Goal: Information Seeking & Learning: Learn about a topic

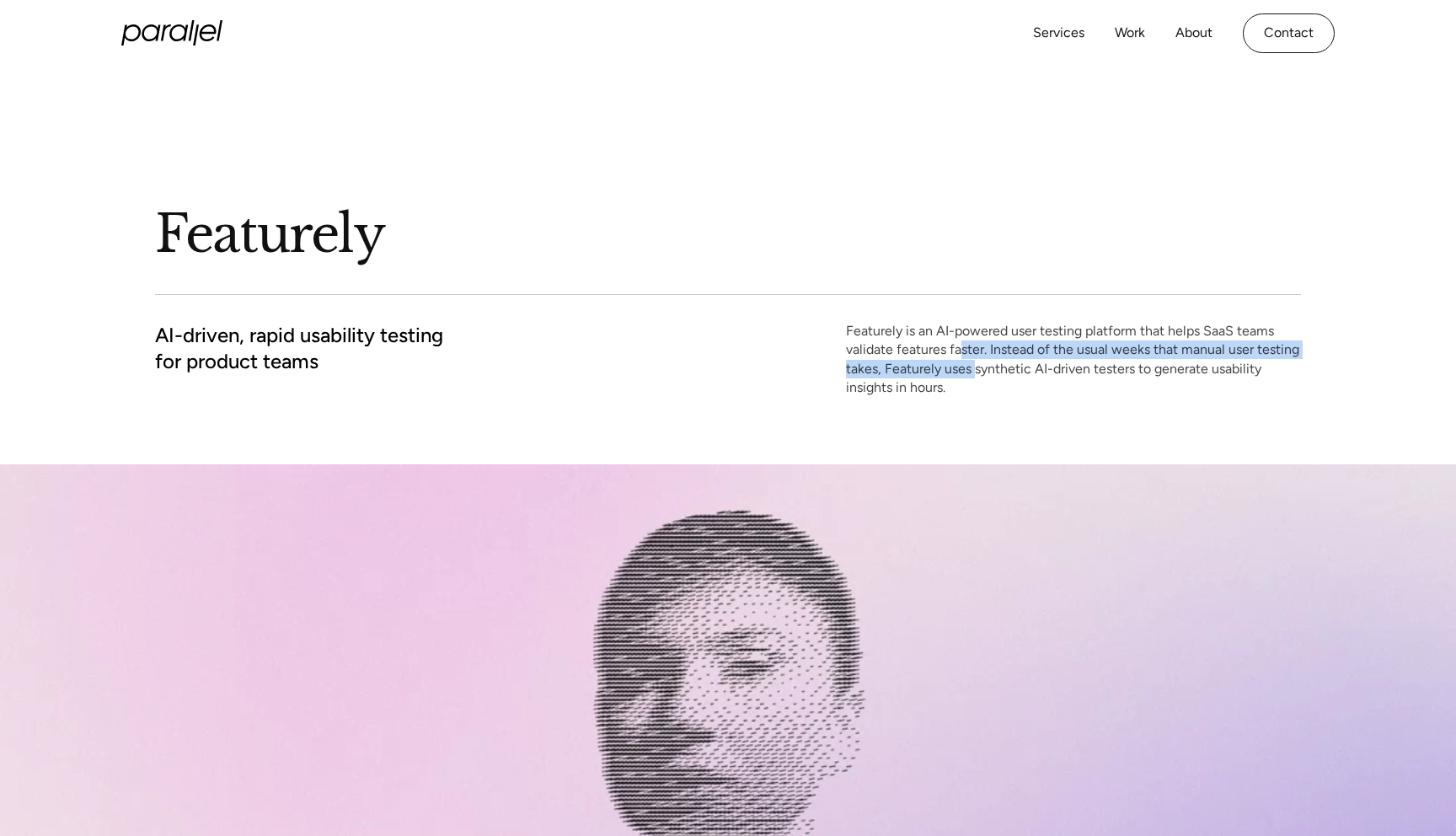
drag, startPoint x: 964, startPoint y: 353, endPoint x: 976, endPoint y: 372, distance: 22.5
click at [976, 372] on p "Featurely is an AI-powered user testing platform that helps SaaS teams validate…" at bounding box center [1073, 359] width 455 height 75
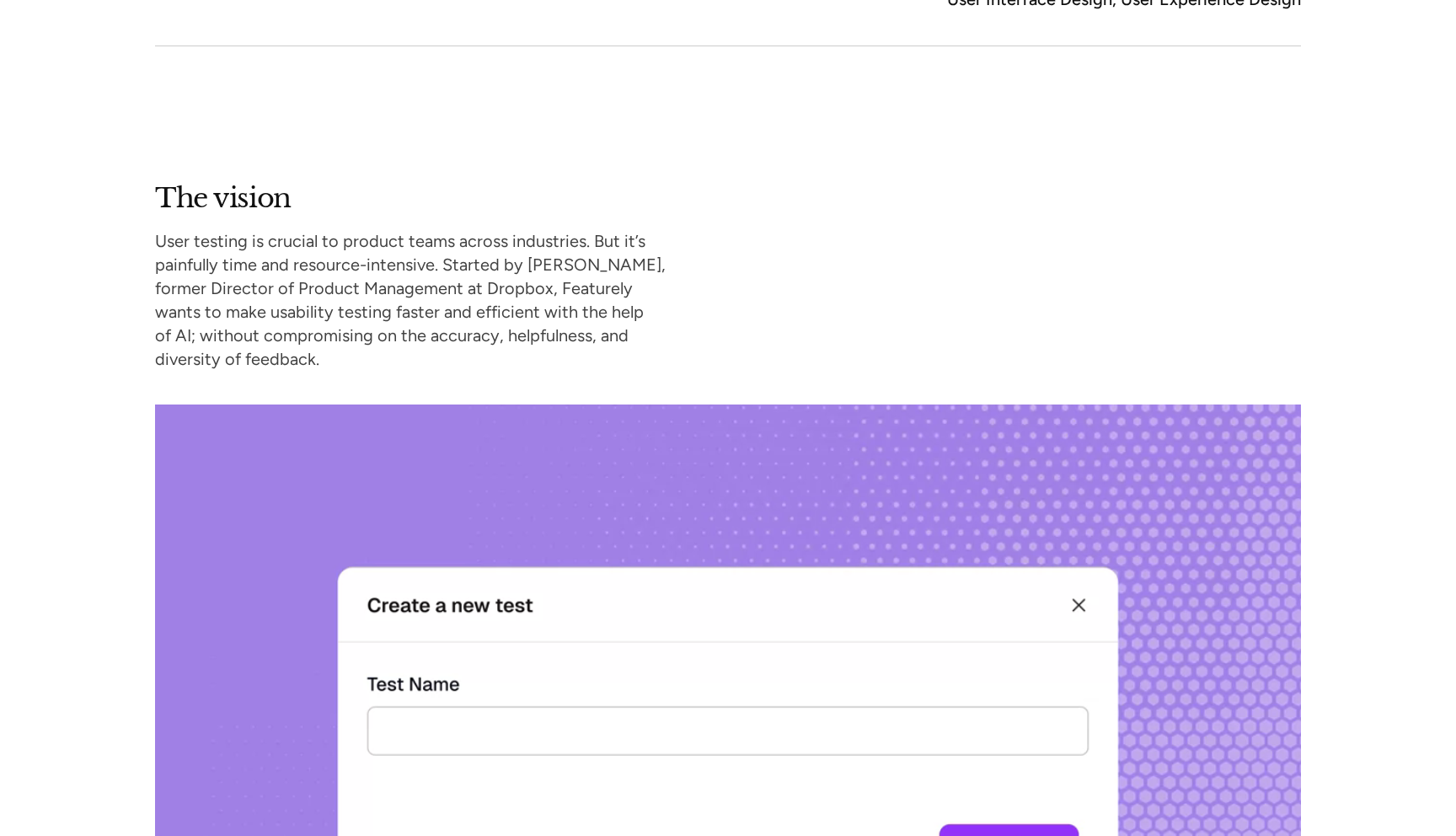
scroll to position [1392, 0]
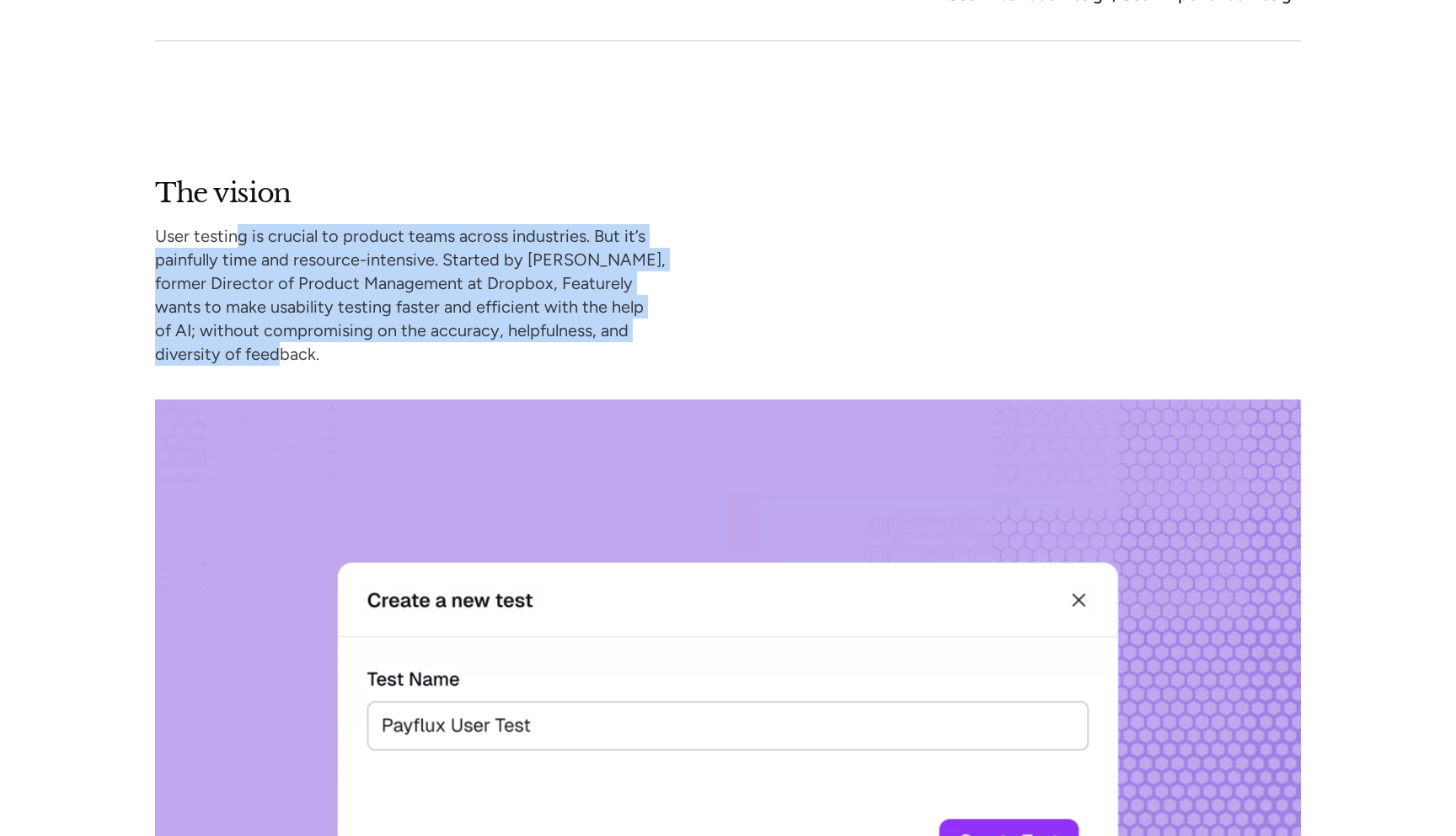
drag, startPoint x: 241, startPoint y: 231, endPoint x: 269, endPoint y: 343, distance: 115.4
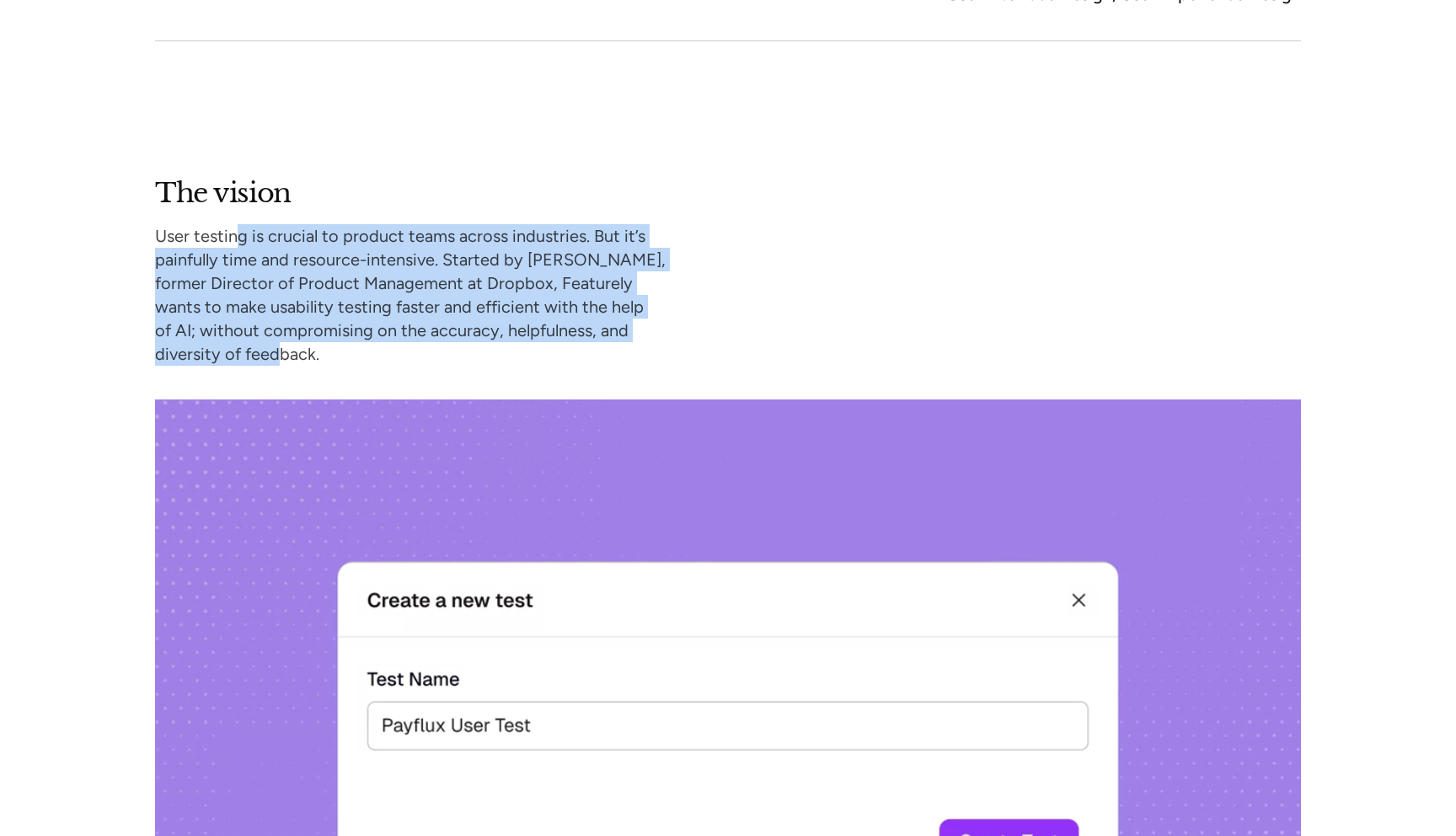
click at [271, 343] on p "User testing is crucial to product teams across industries. But it’s painfully …" at bounding box center [410, 295] width 510 height 142
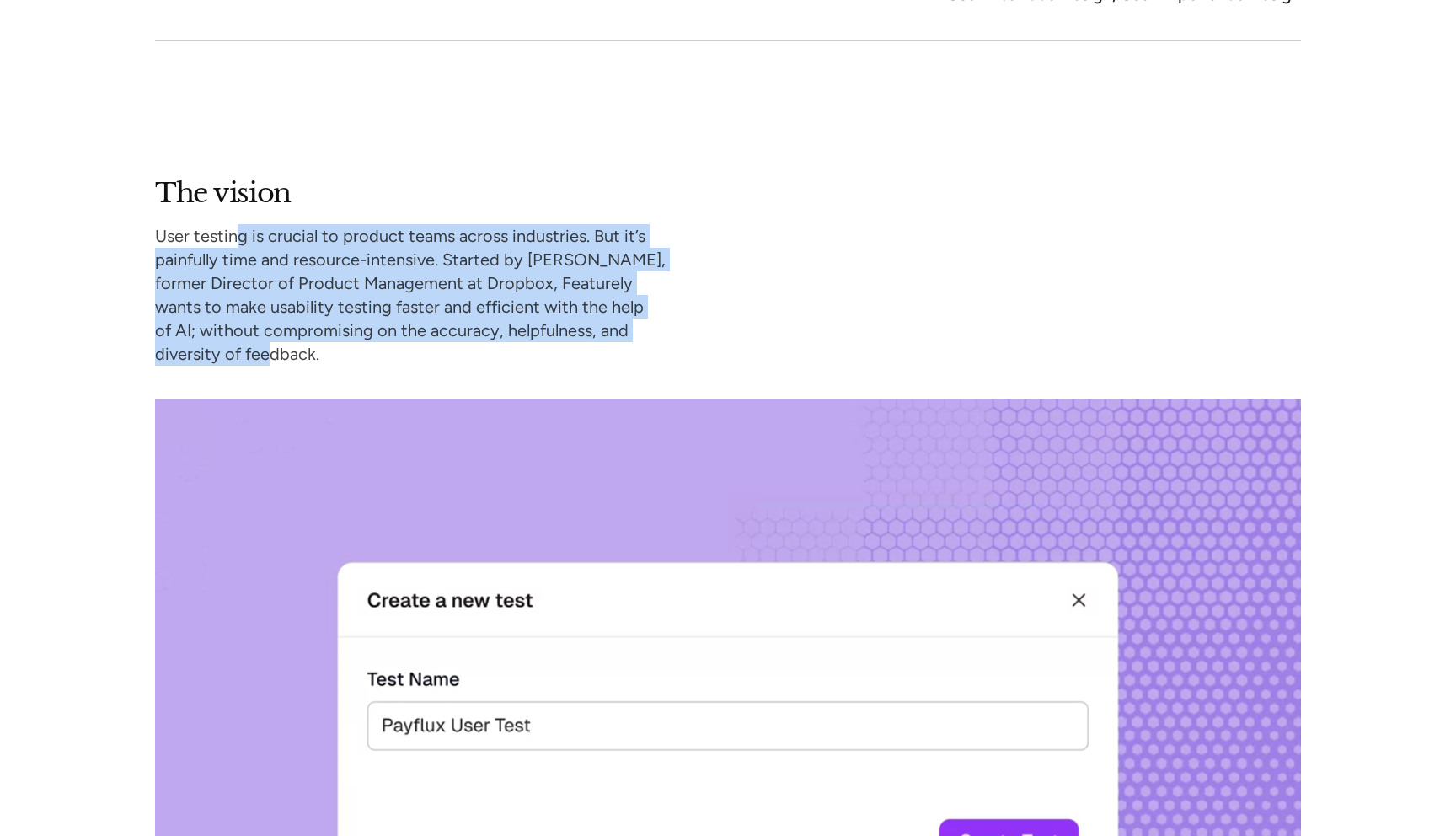
click at [269, 343] on p "User testing is crucial to product teams across industries. But it’s painfully …" at bounding box center [410, 295] width 510 height 142
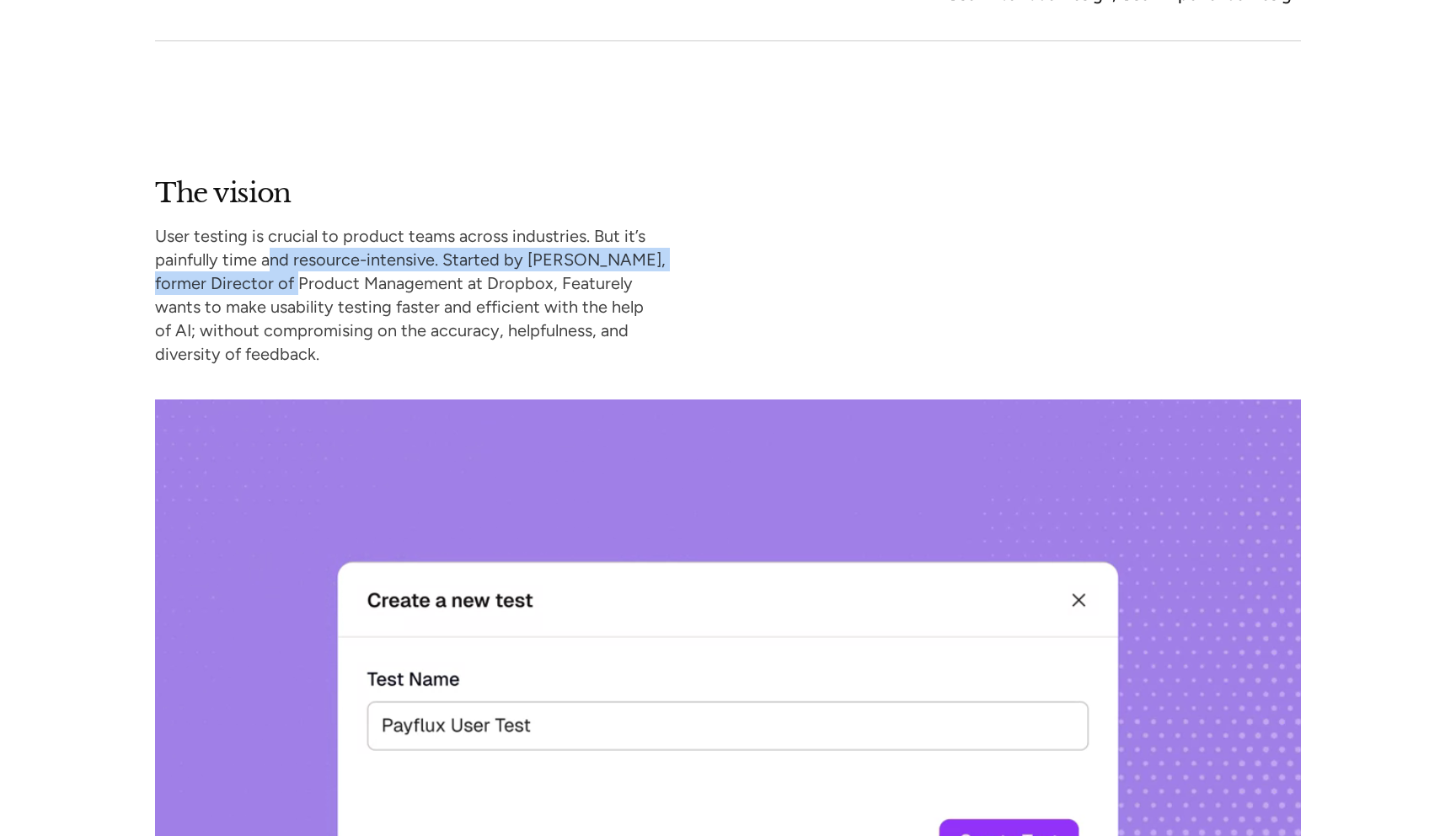
drag, startPoint x: 272, startPoint y: 268, endPoint x: 293, endPoint y: 290, distance: 30.4
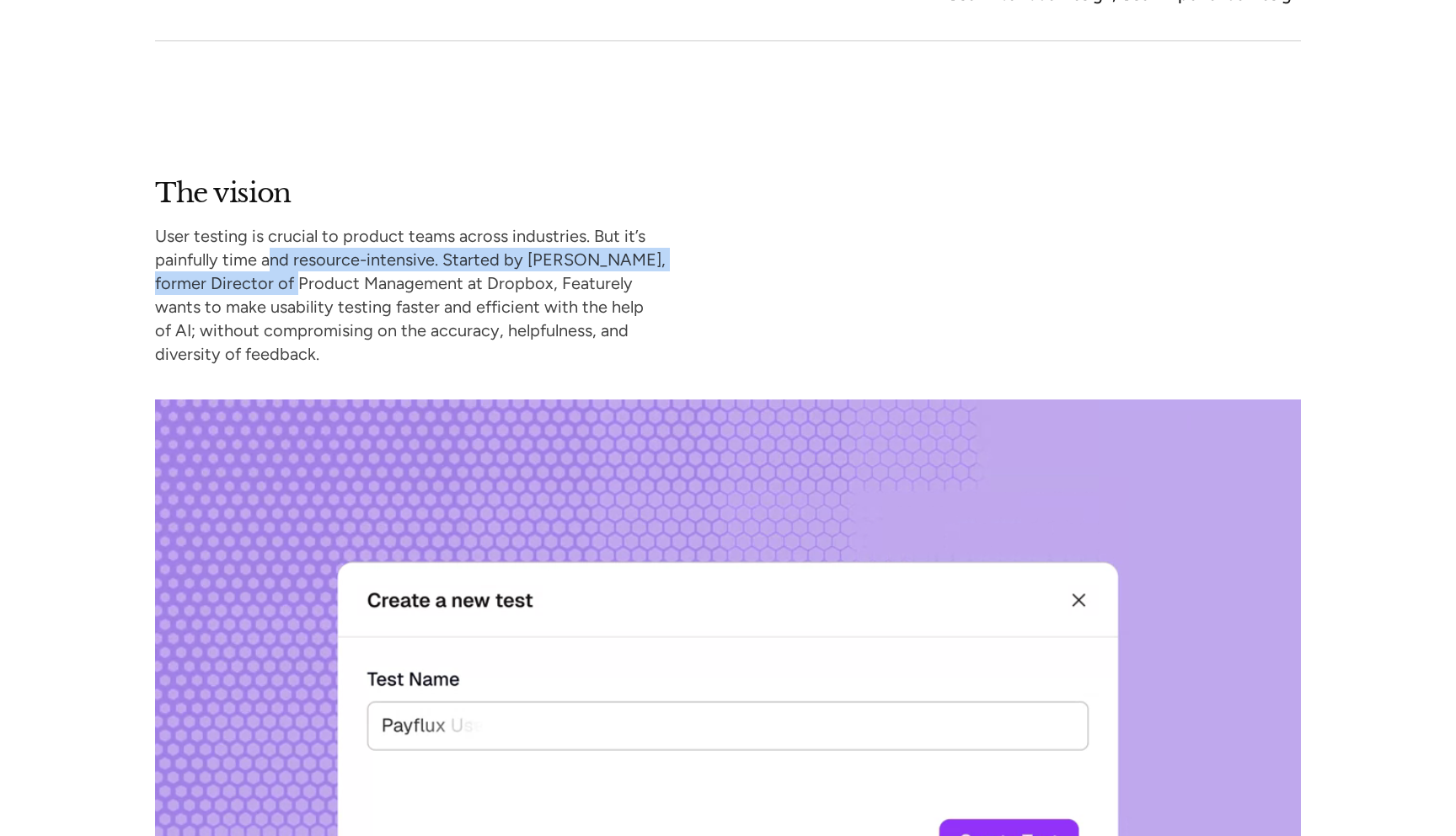
click at [297, 290] on p "User testing is crucial to product teams across industries. But it’s painfully …" at bounding box center [410, 295] width 510 height 142
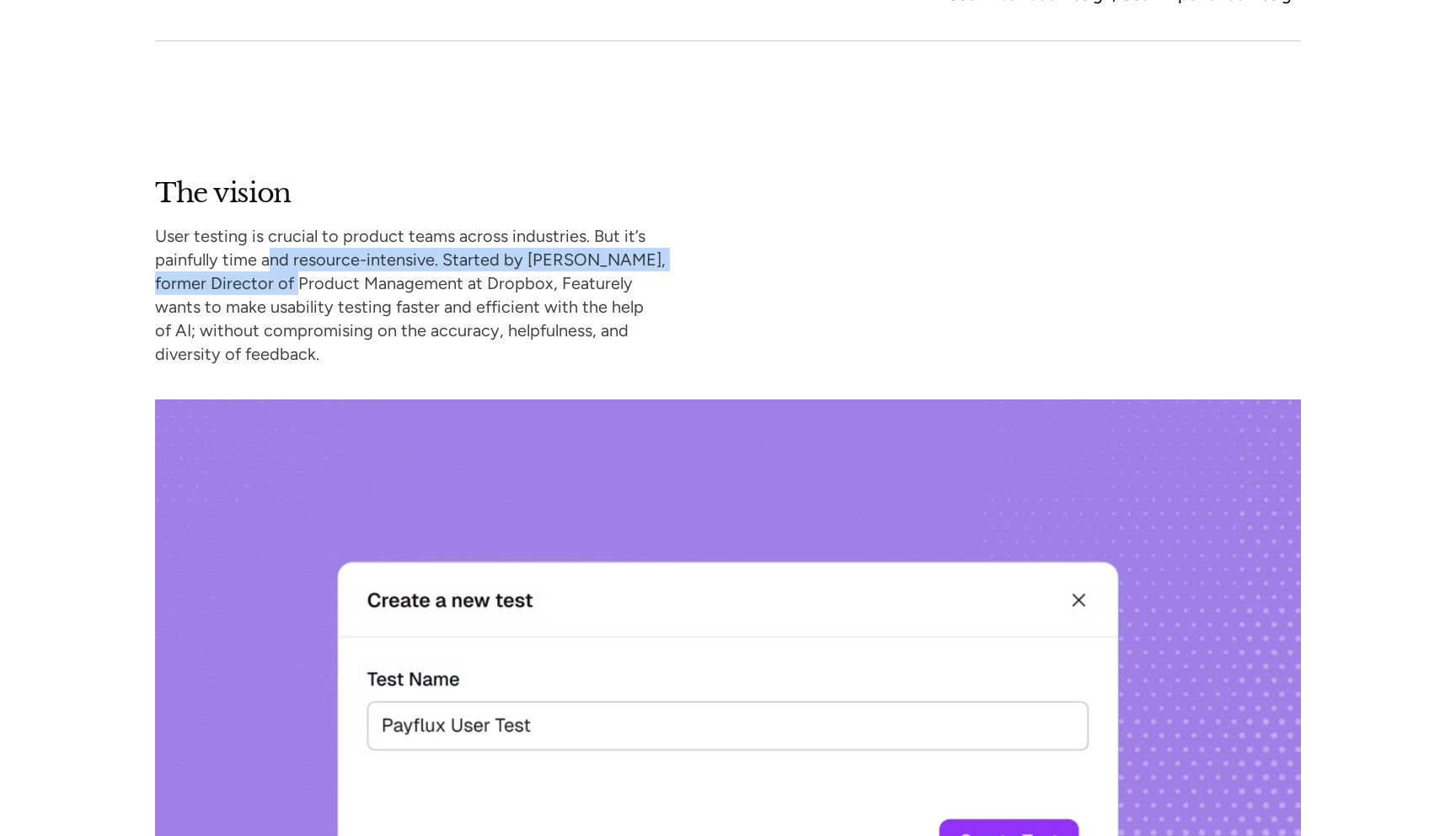
click at [293, 290] on p "User testing is crucial to product teams across industries. But it’s painfully …" at bounding box center [410, 295] width 510 height 142
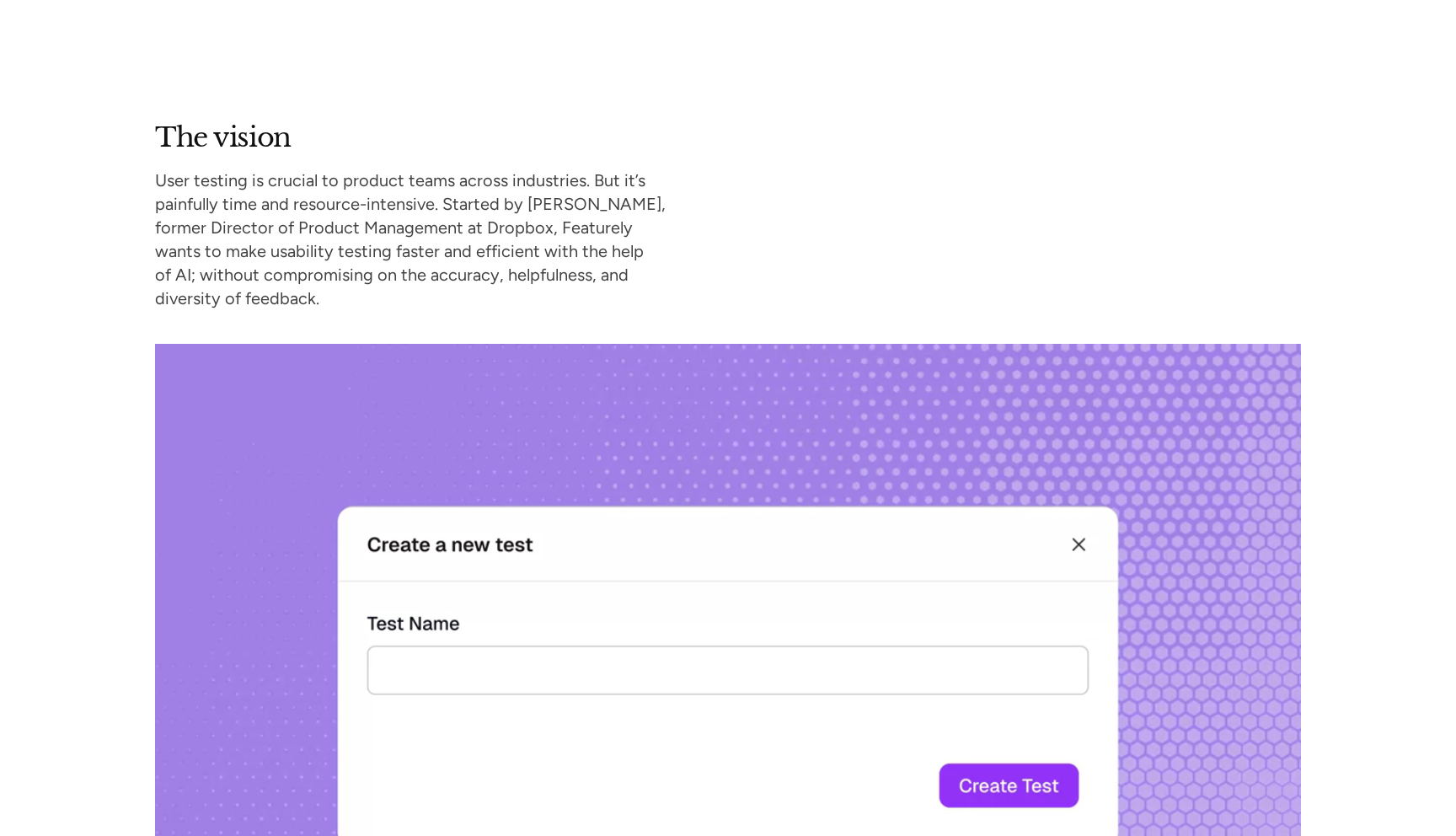
scroll to position [1446, 0]
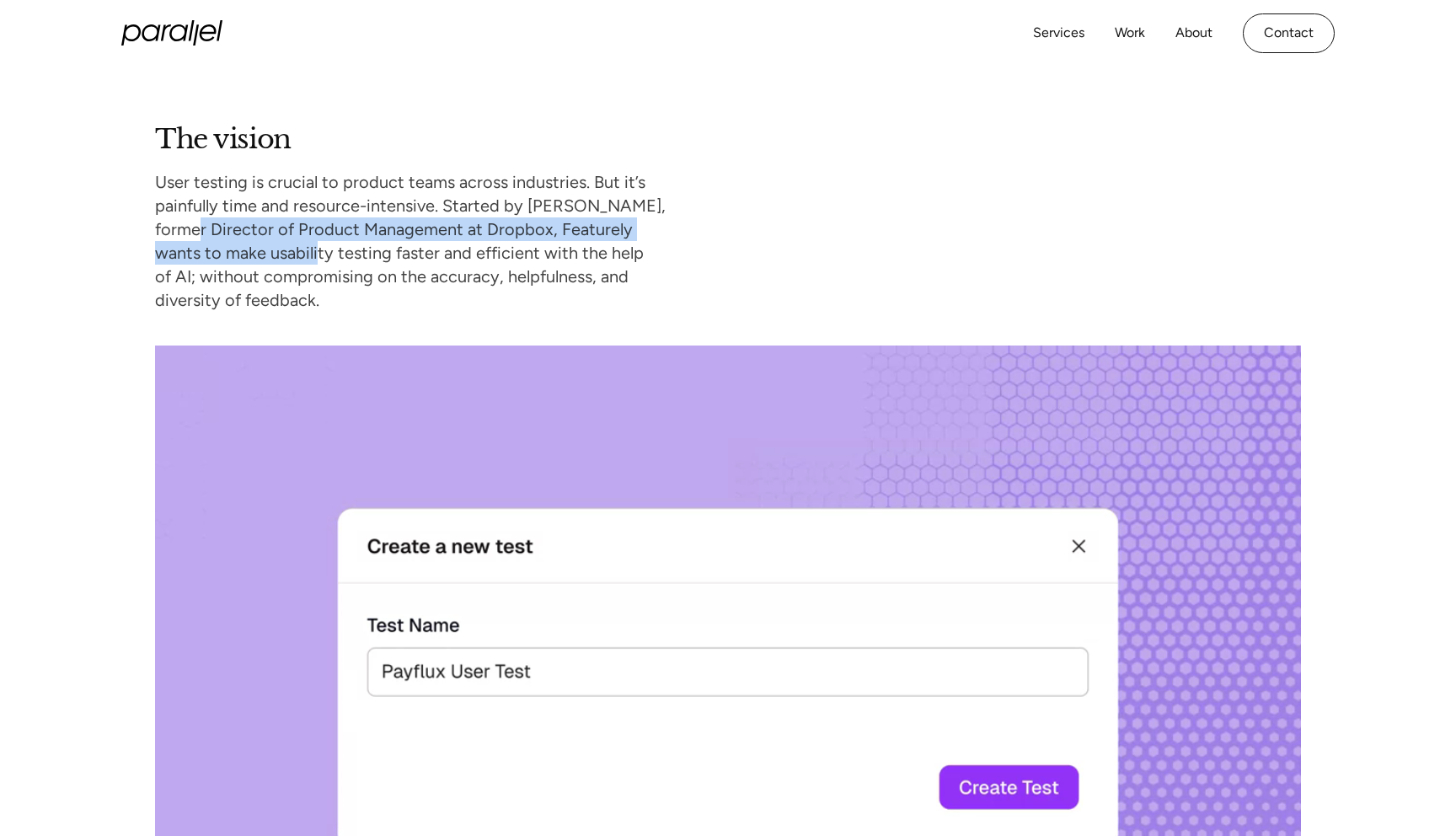
drag, startPoint x: 201, startPoint y: 226, endPoint x: 313, endPoint y: 251, distance: 114.8
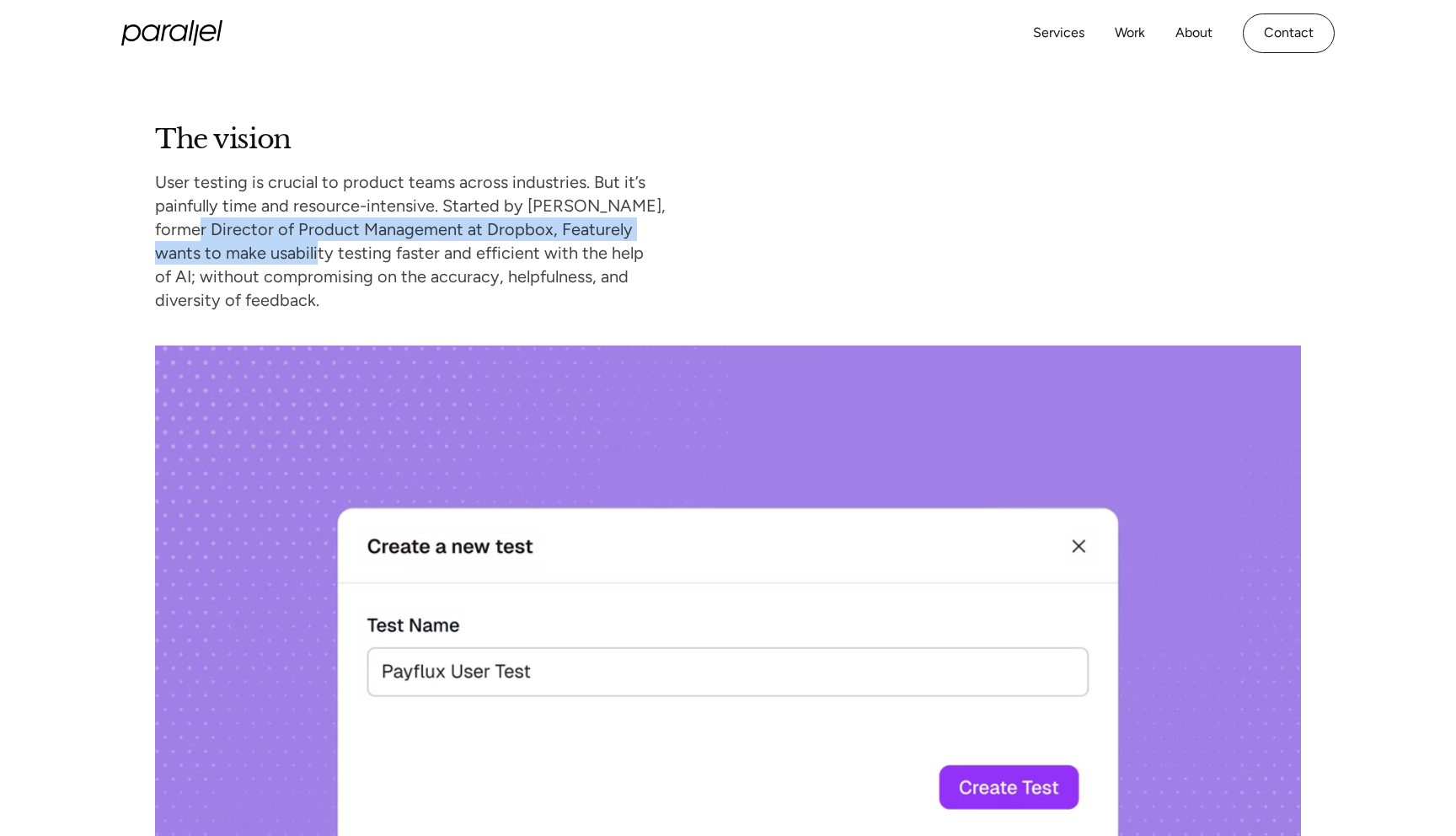
click at [314, 251] on p "User testing is crucial to product teams across industries. But it’s painfully …" at bounding box center [410, 240] width 510 height 142
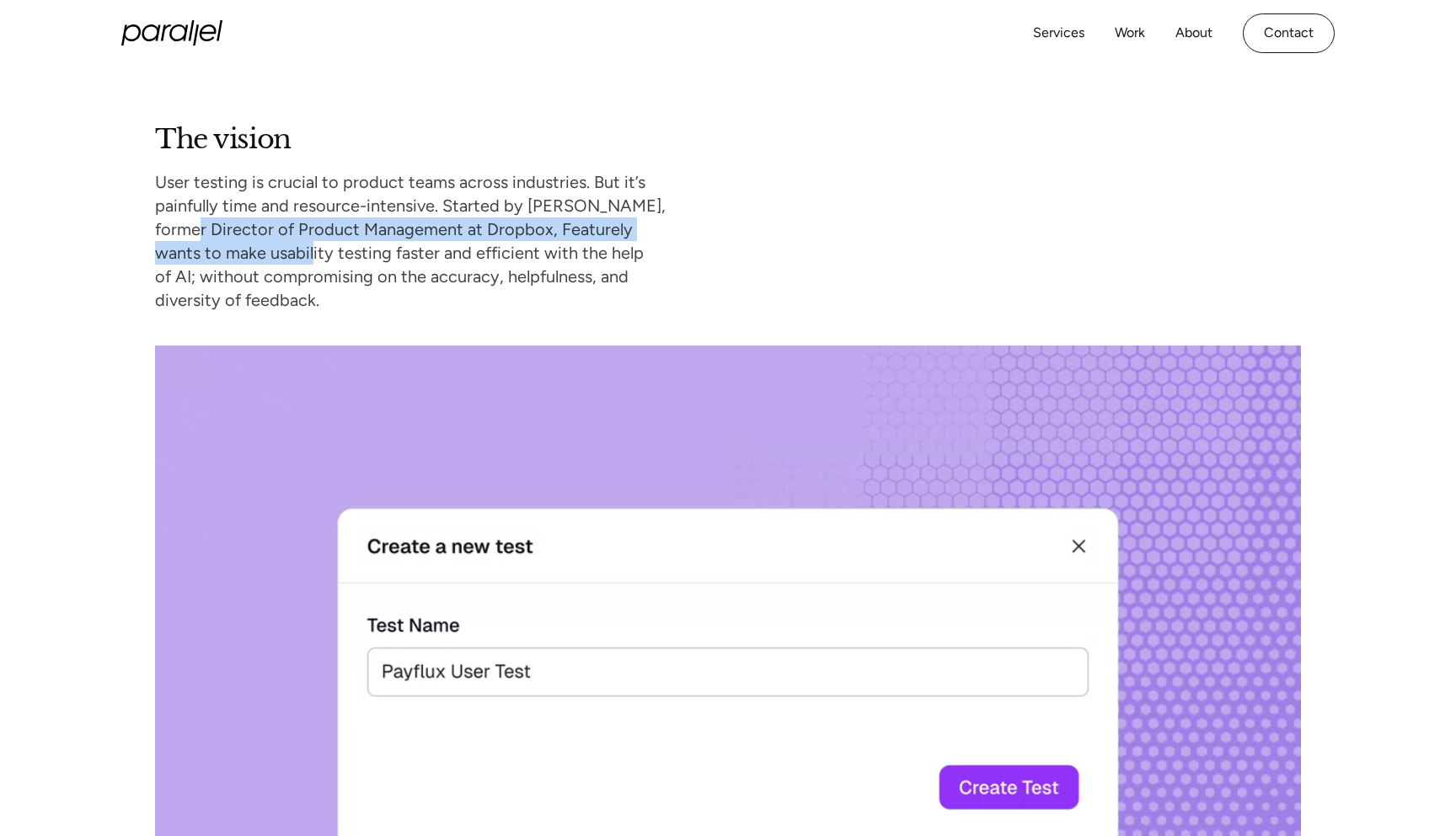
click at [313, 251] on p "User testing is crucial to product teams across industries. But it’s painfully …" at bounding box center [410, 240] width 510 height 142
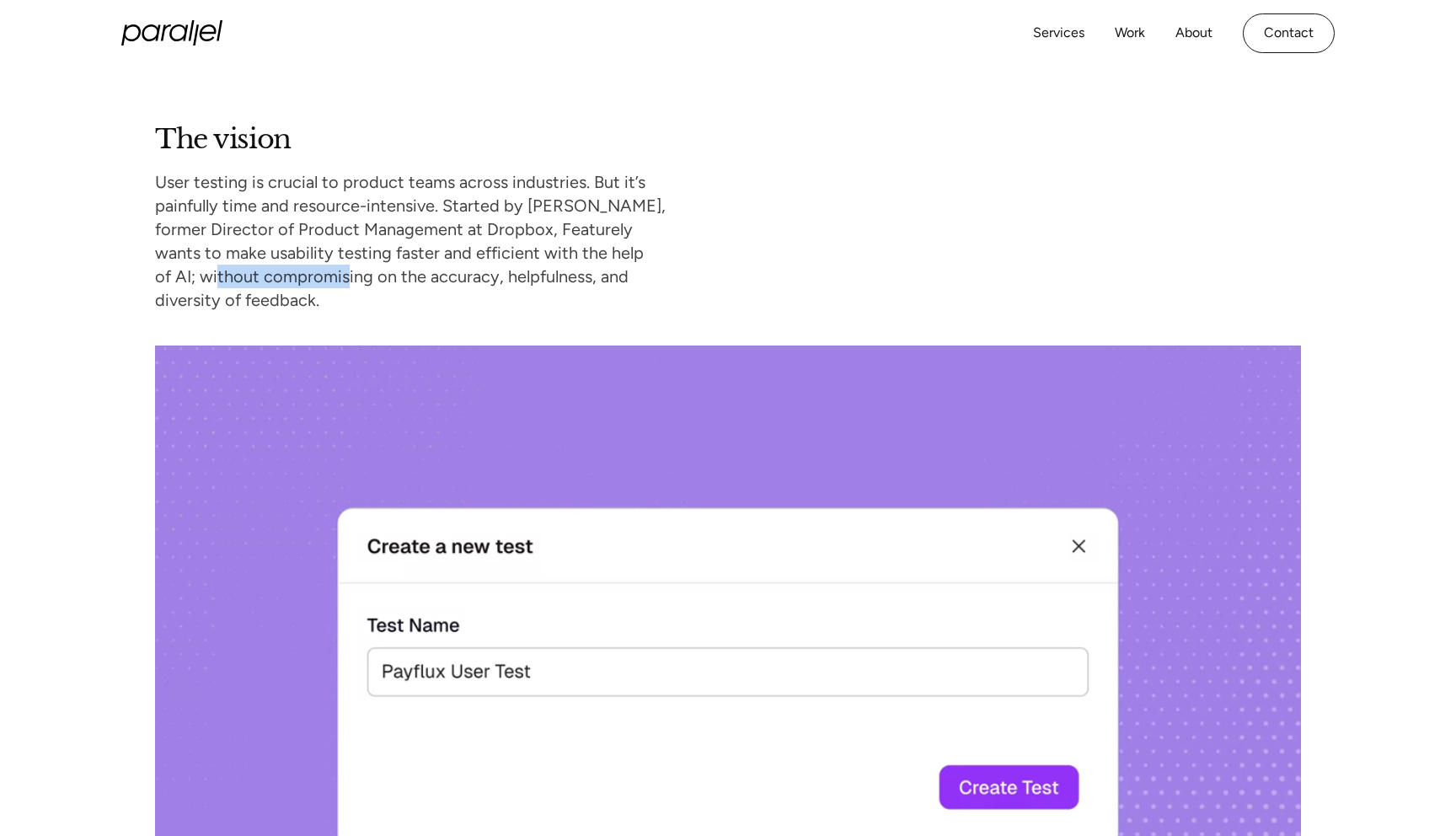
drag, startPoint x: 215, startPoint y: 266, endPoint x: 343, endPoint y: 270, distance: 128.1
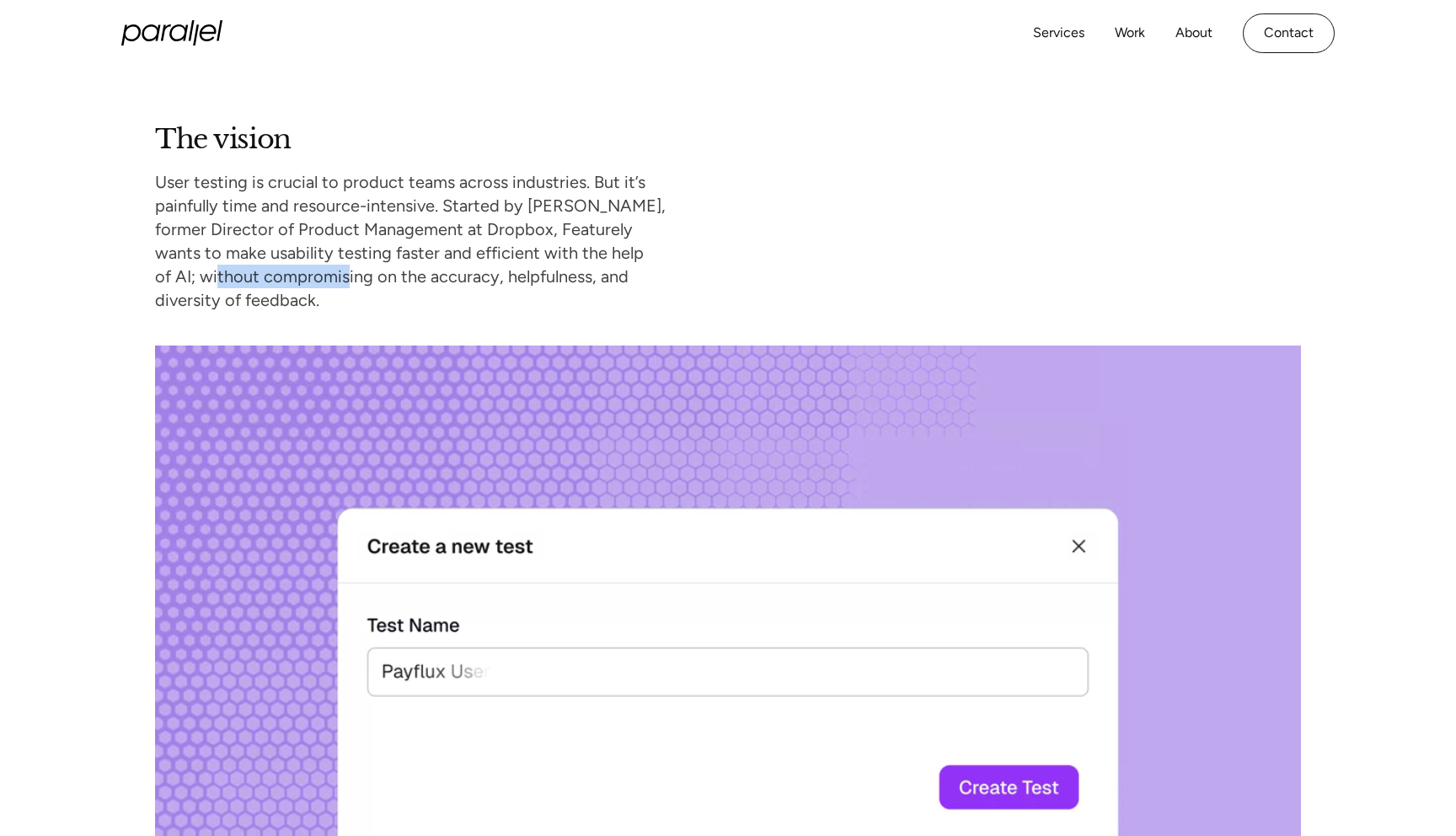
click at [345, 270] on p "User testing is crucial to product teams across industries. But it’s painfully …" at bounding box center [410, 240] width 510 height 142
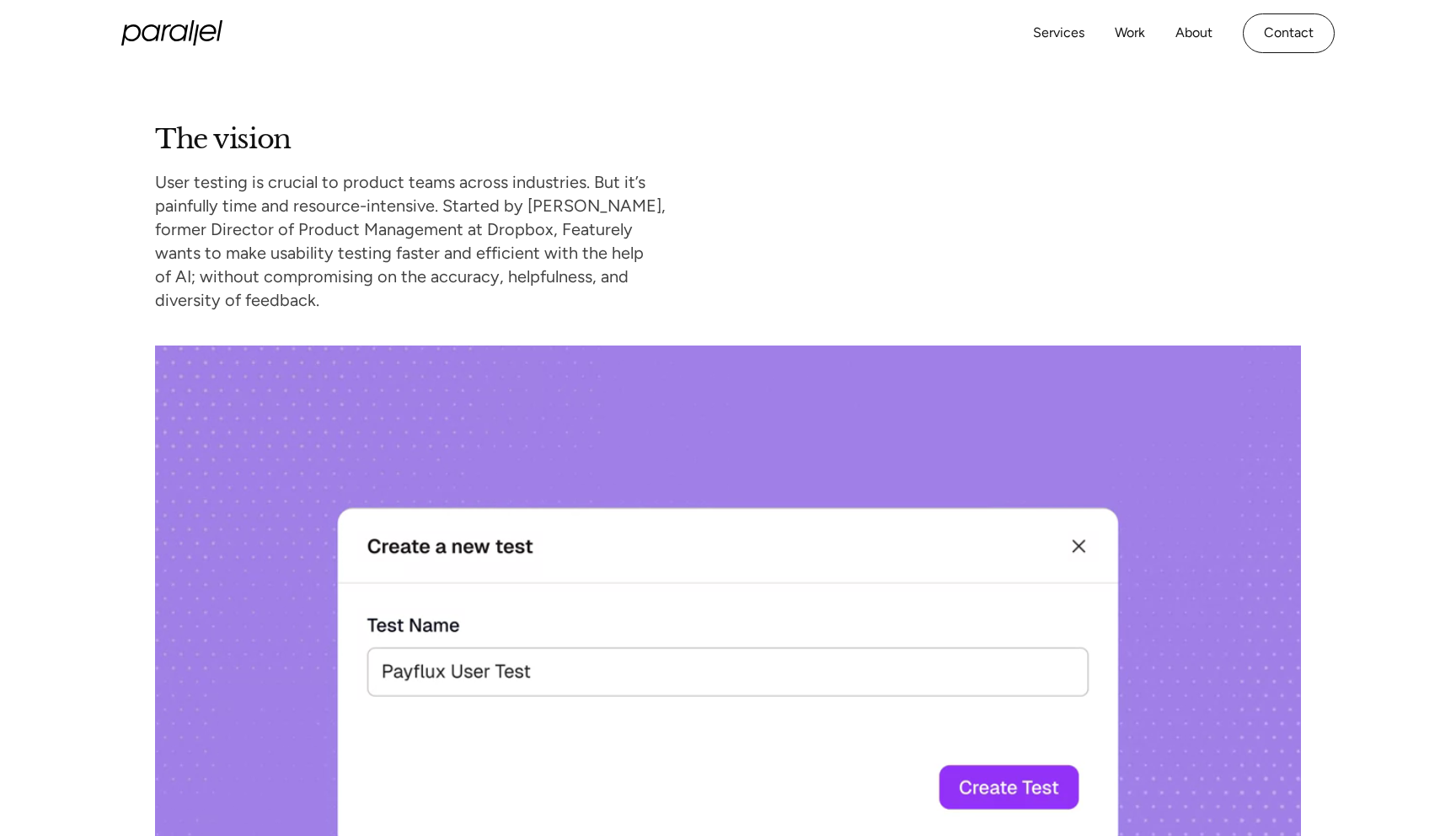
click at [394, 271] on p "User testing is crucial to product teams across industries. But it’s painfully …" at bounding box center [410, 240] width 510 height 142
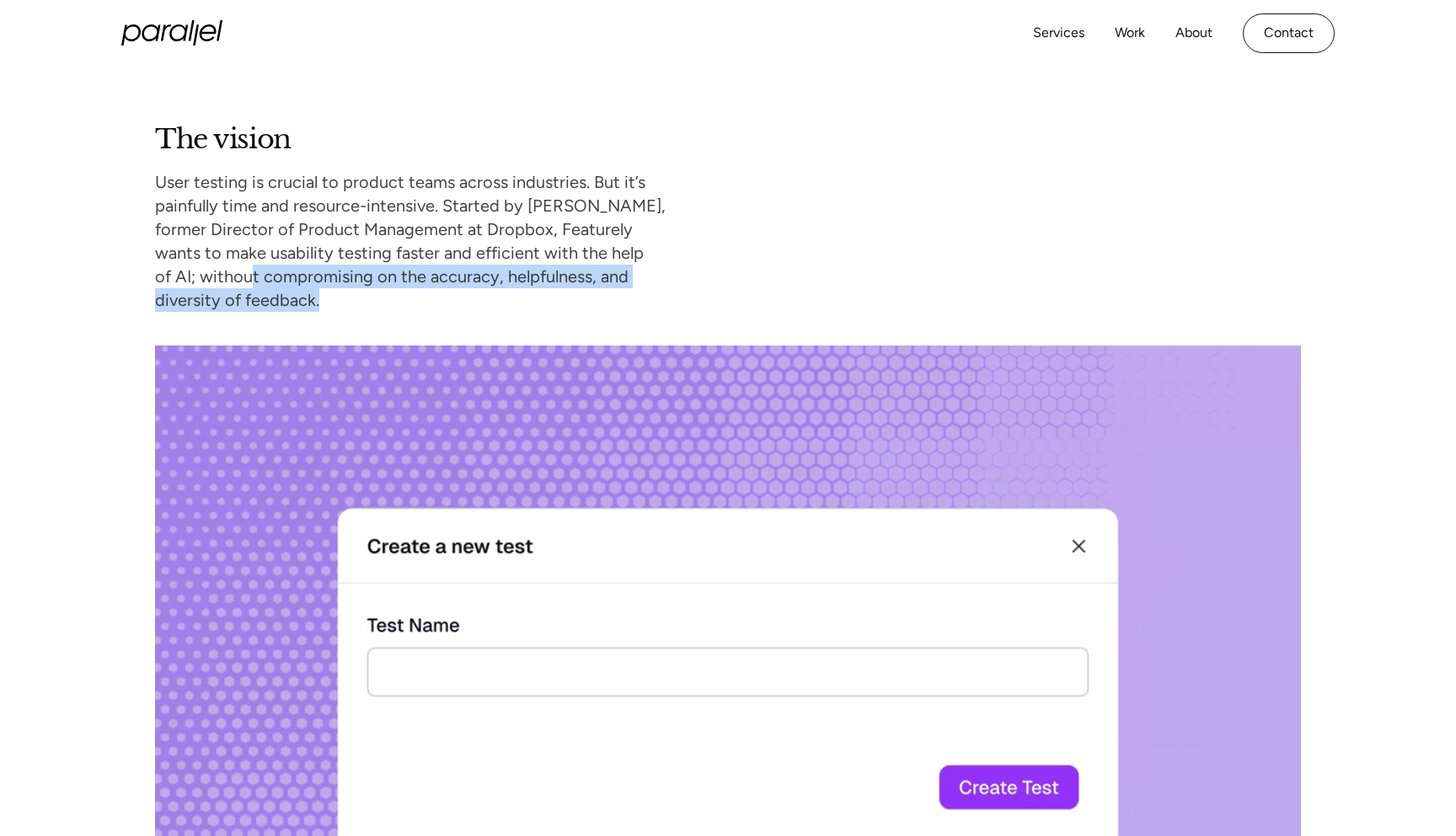
drag, startPoint x: 270, startPoint y: 279, endPoint x: 362, endPoint y: 291, distance: 92.8
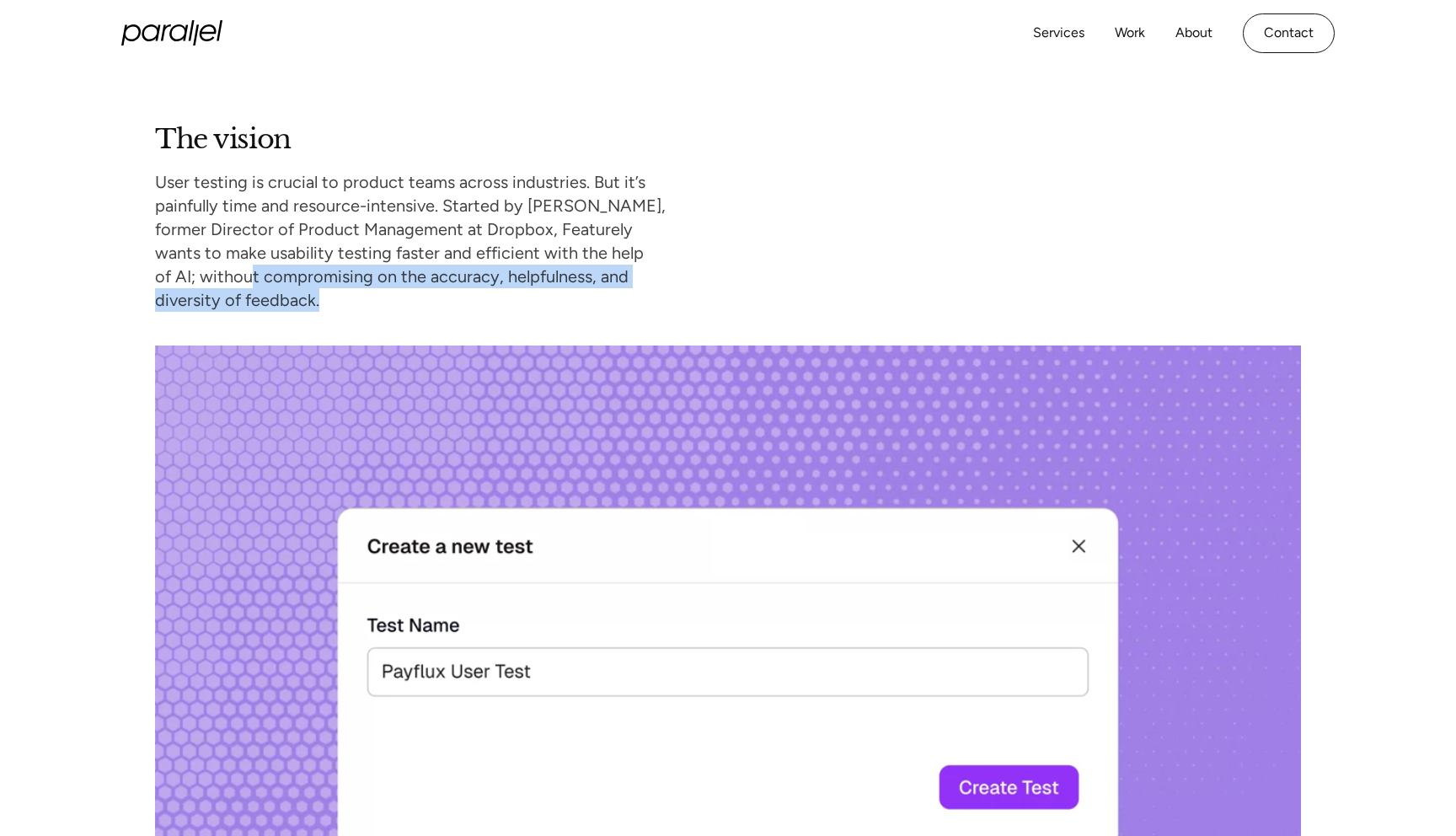
click at [367, 292] on p "User testing is crucial to product teams across industries. But it’s painfully …" at bounding box center [410, 240] width 510 height 142
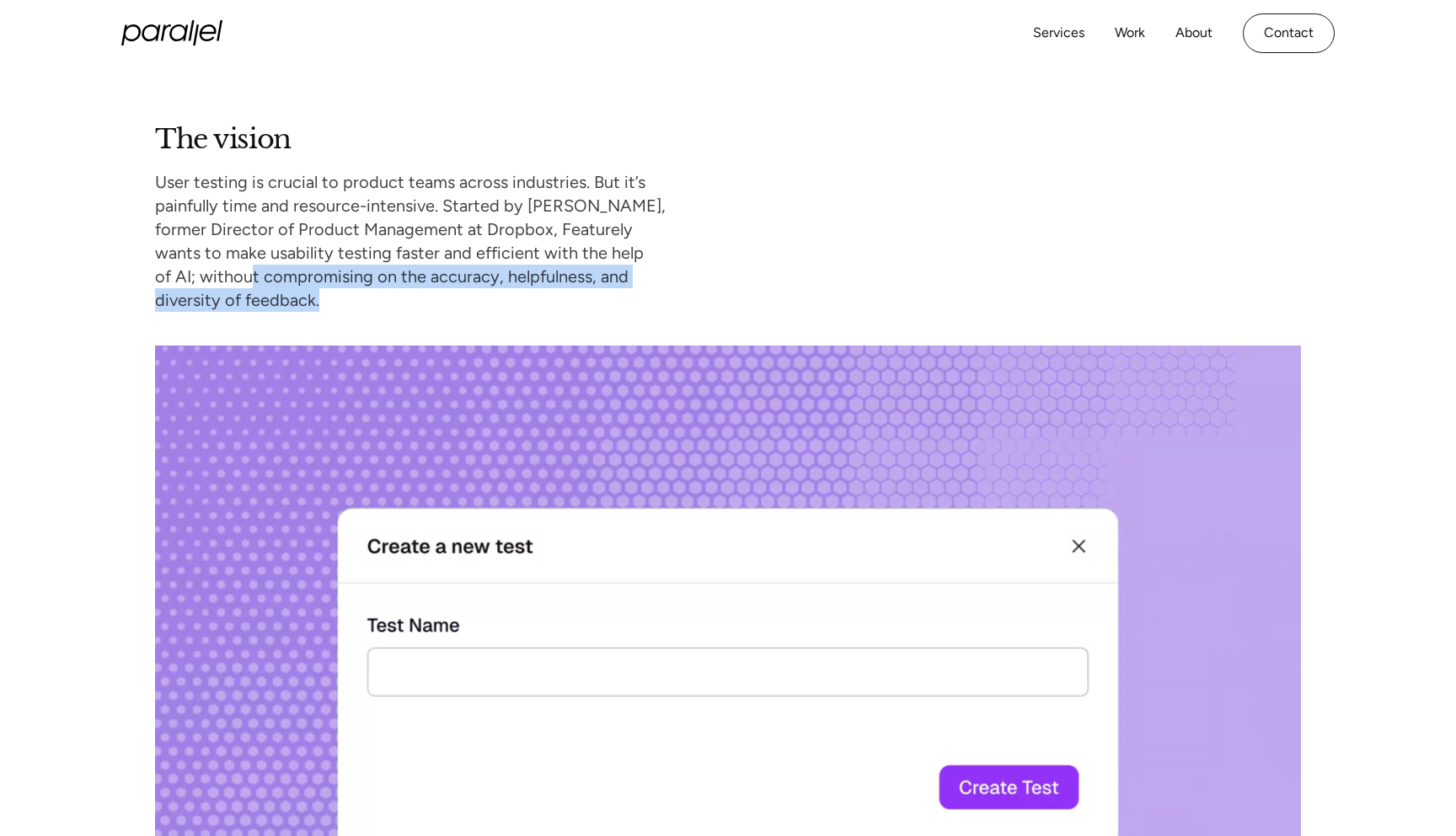
click at [362, 291] on p "User testing is crucial to product teams across industries. But it’s painfully …" at bounding box center [410, 240] width 510 height 142
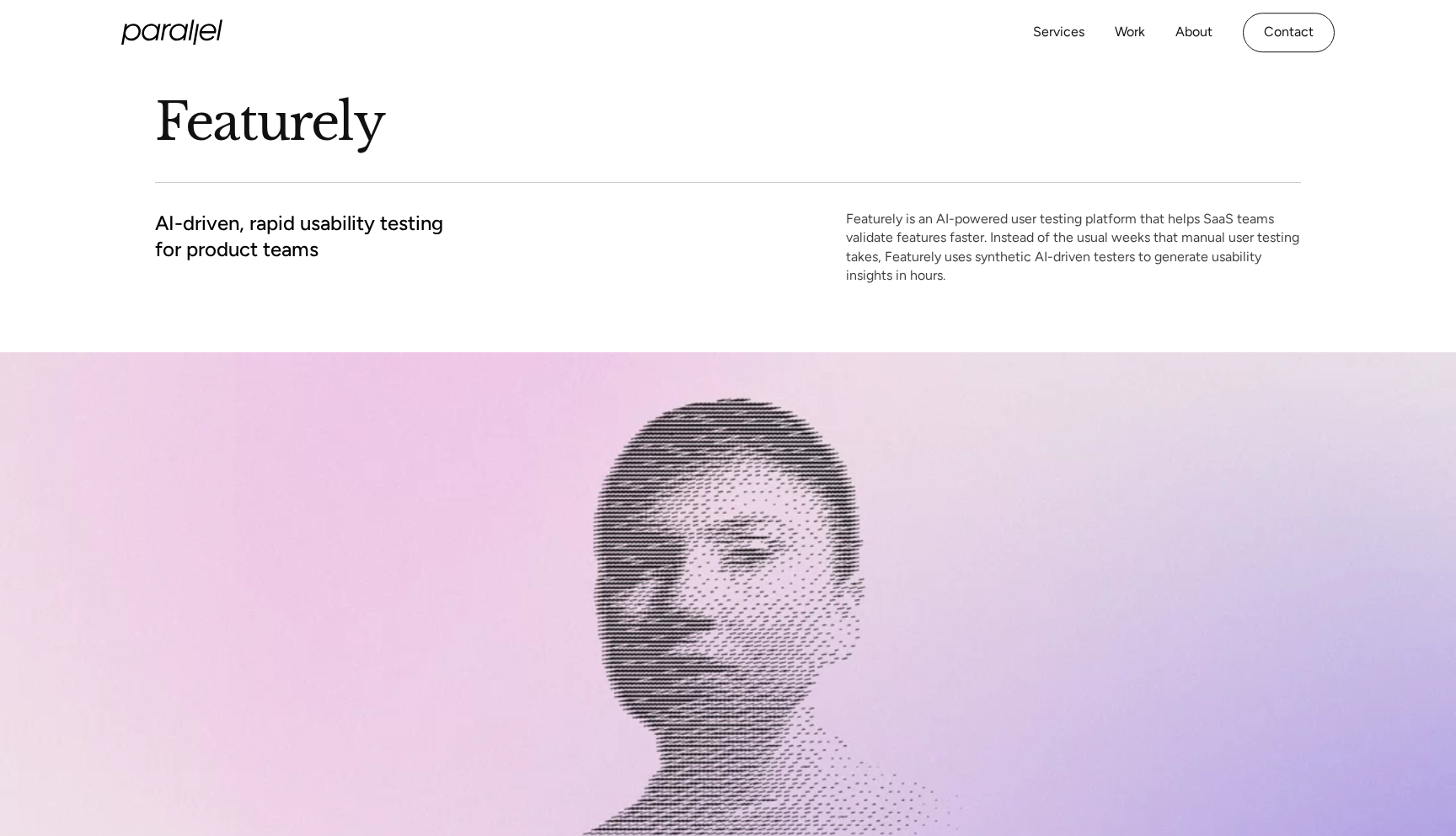
scroll to position [0, 0]
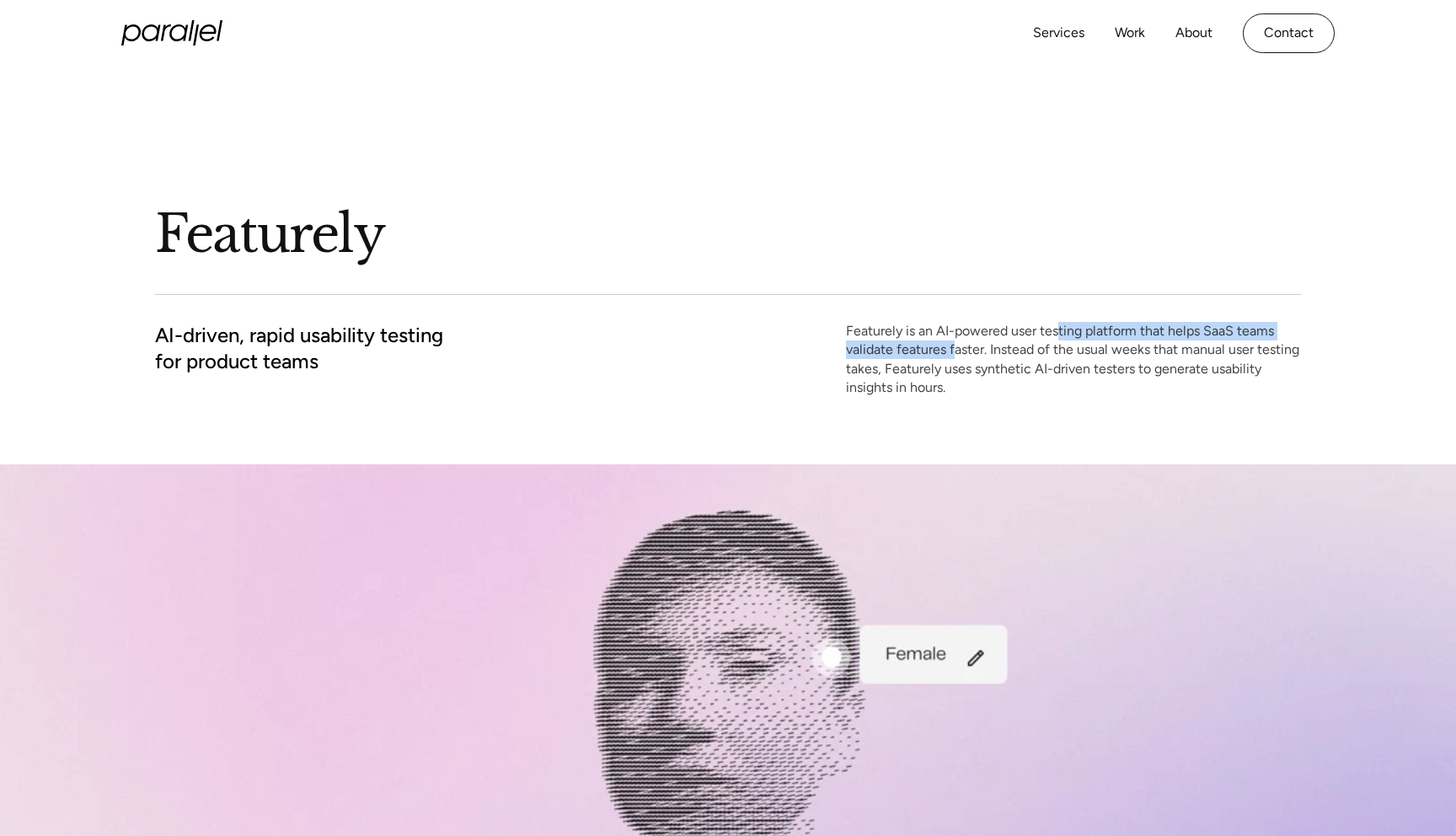
drag, startPoint x: 1056, startPoint y: 332, endPoint x: 953, endPoint y: 346, distance: 103.9
click at [953, 346] on p "Featurely is an AI-powered user testing platform that helps SaaS teams validate…" at bounding box center [1073, 359] width 455 height 75
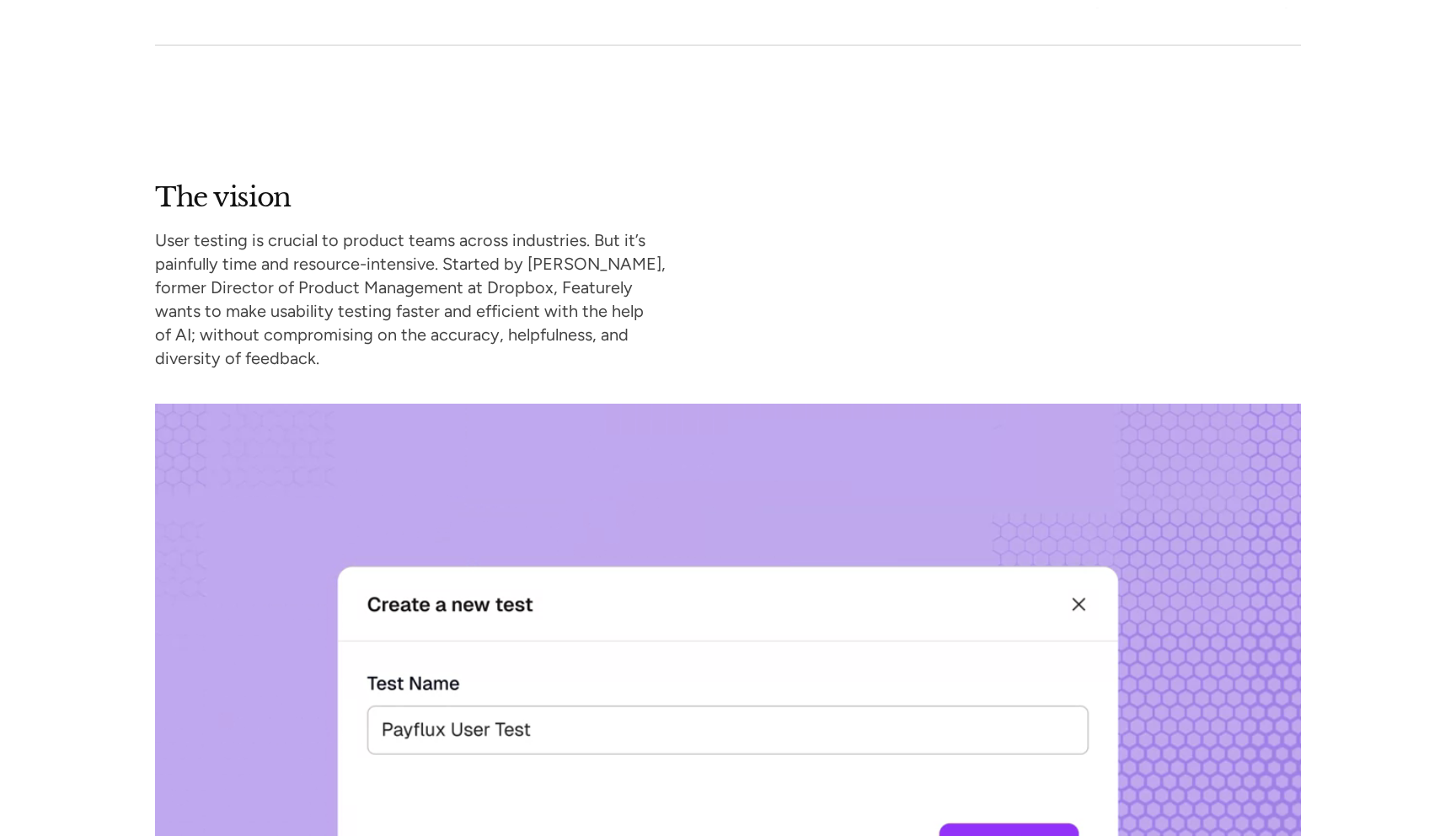
scroll to position [1401, 0]
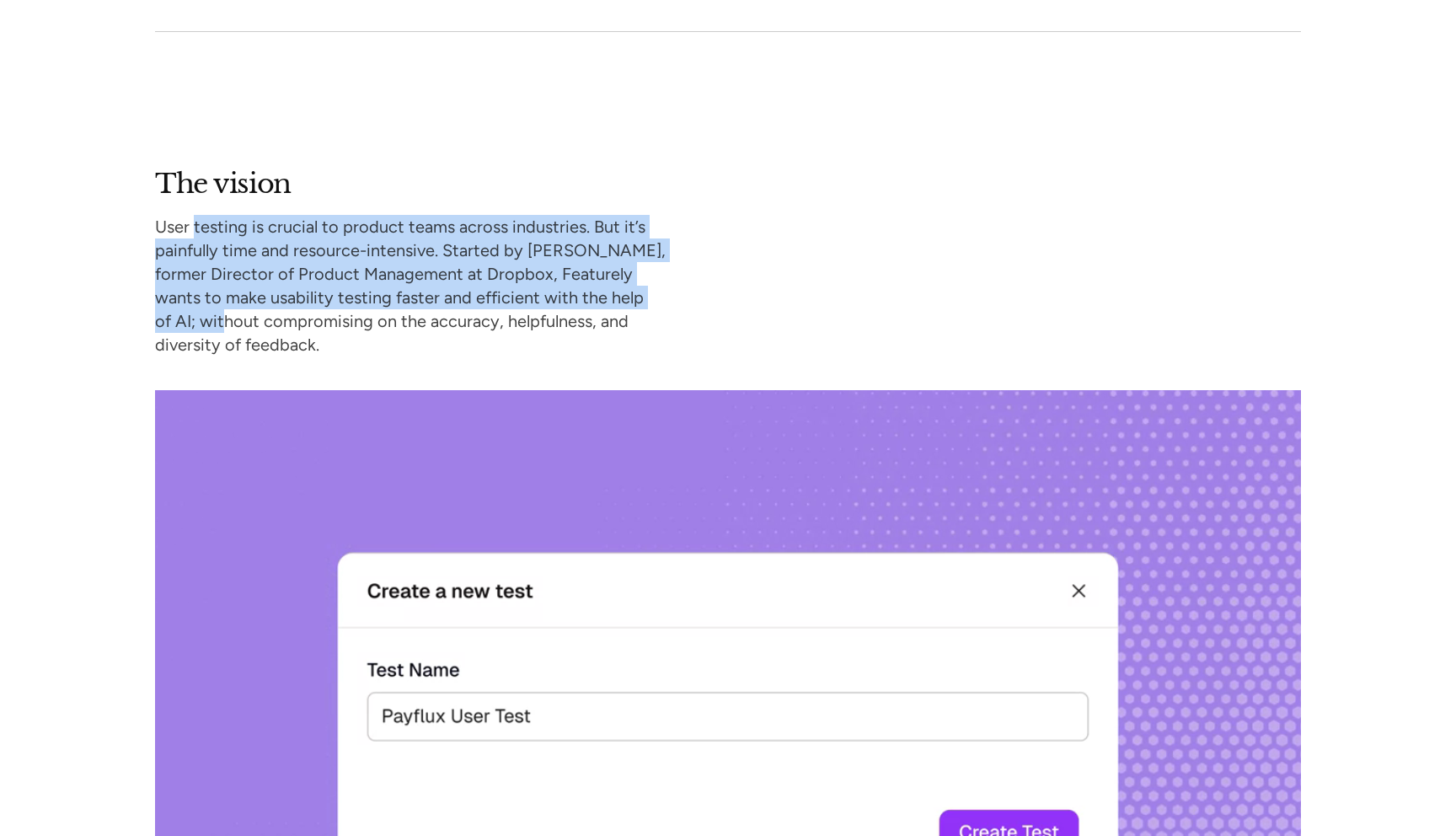
drag, startPoint x: 207, startPoint y: 234, endPoint x: 221, endPoint y: 316, distance: 83.2
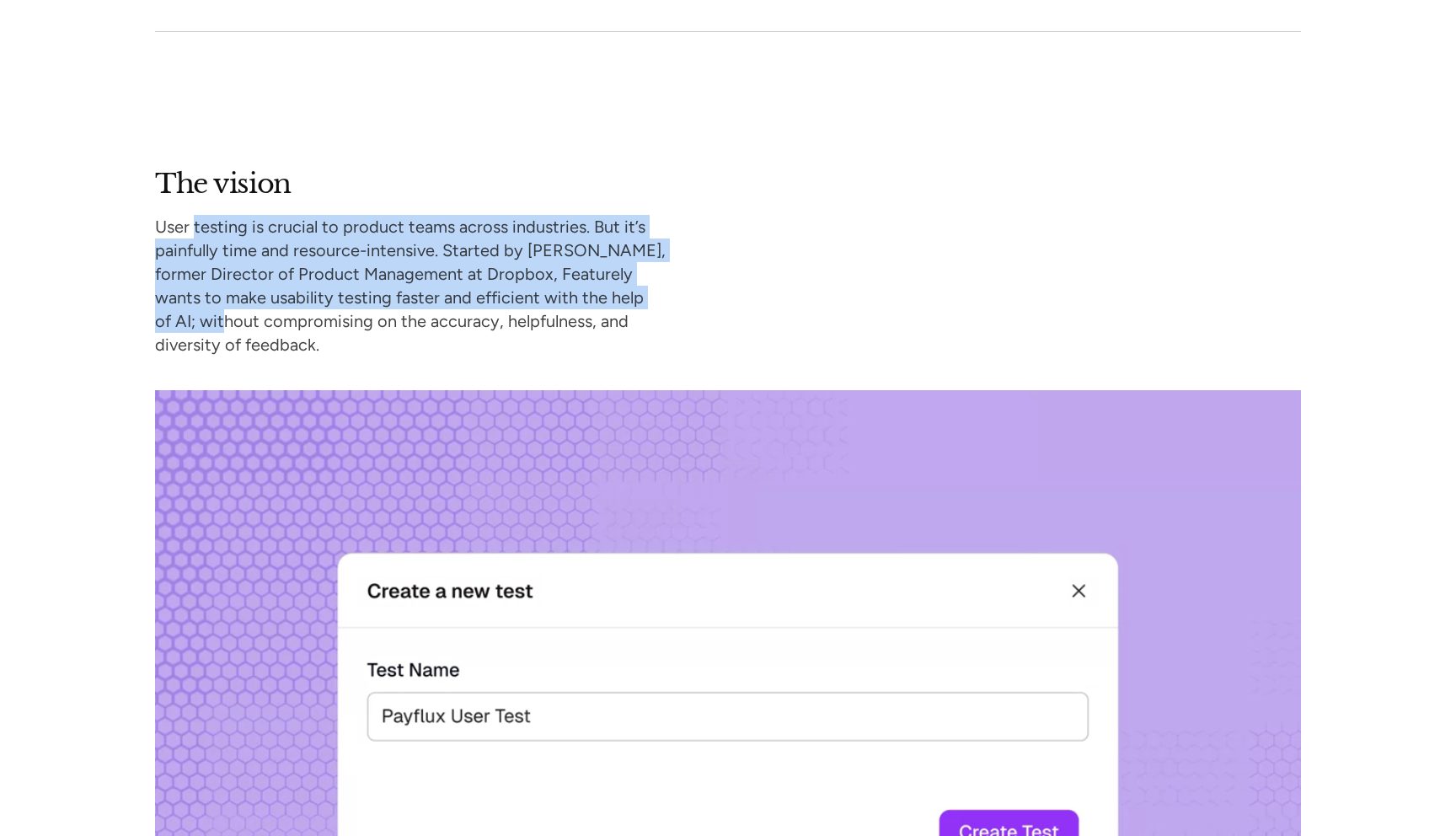
click at [223, 312] on p "User testing is crucial to product teams across industries. But it’s painfully …" at bounding box center [410, 285] width 510 height 142
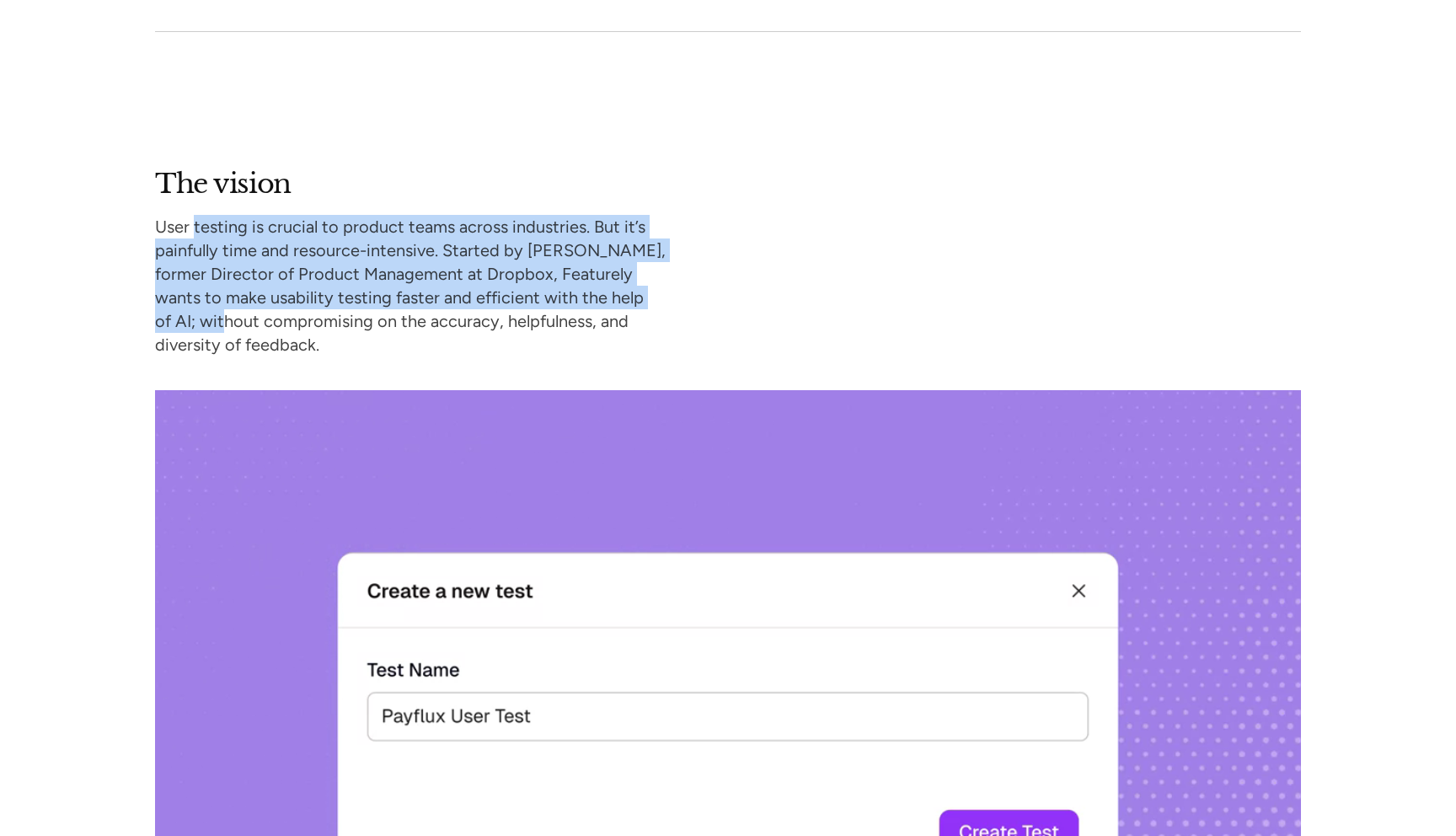
click at [221, 316] on p "User testing is crucial to product teams across industries. But it’s painfully …" at bounding box center [410, 285] width 510 height 142
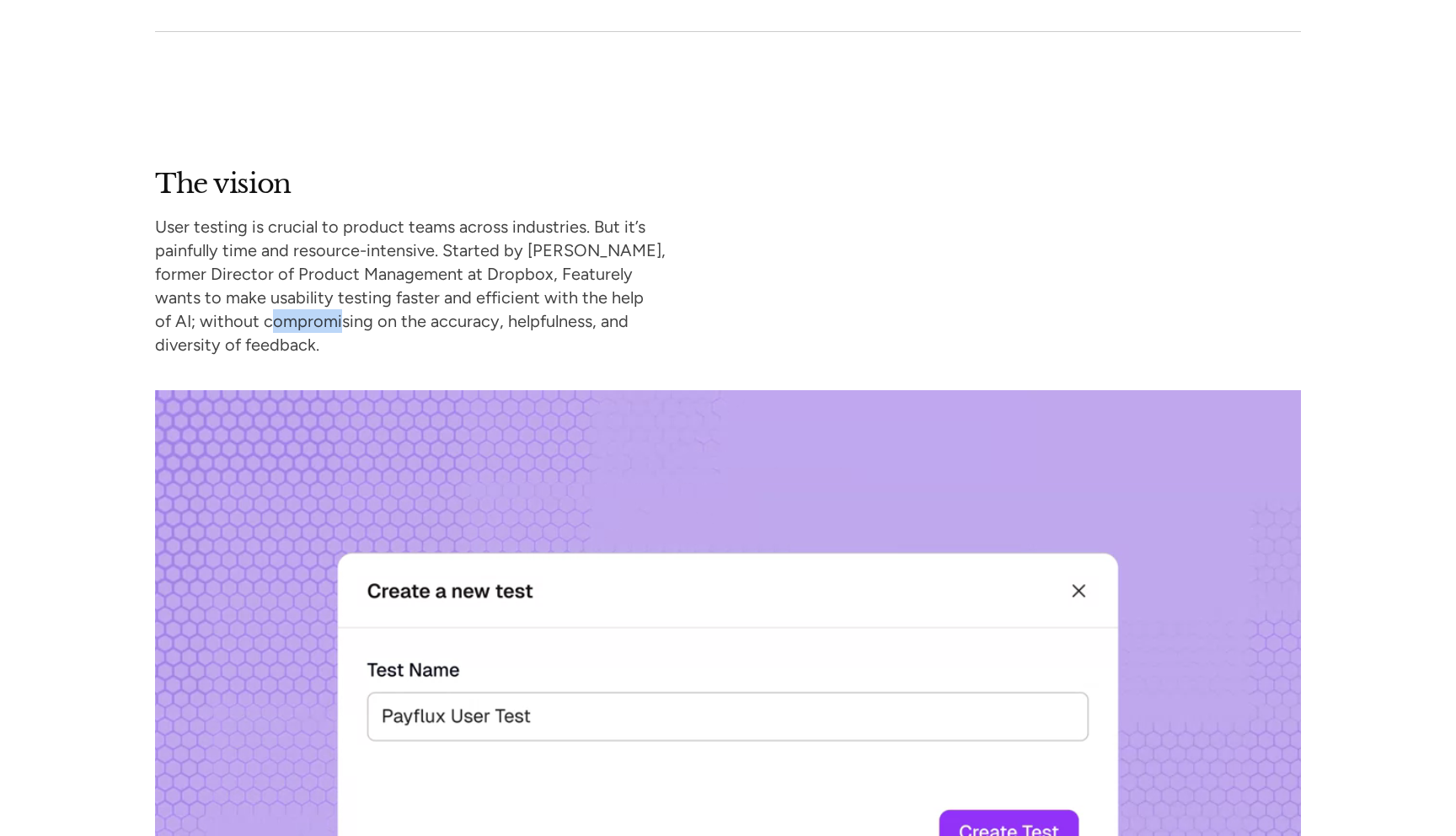
drag, startPoint x: 276, startPoint y: 314, endPoint x: 336, endPoint y: 332, distance: 62.6
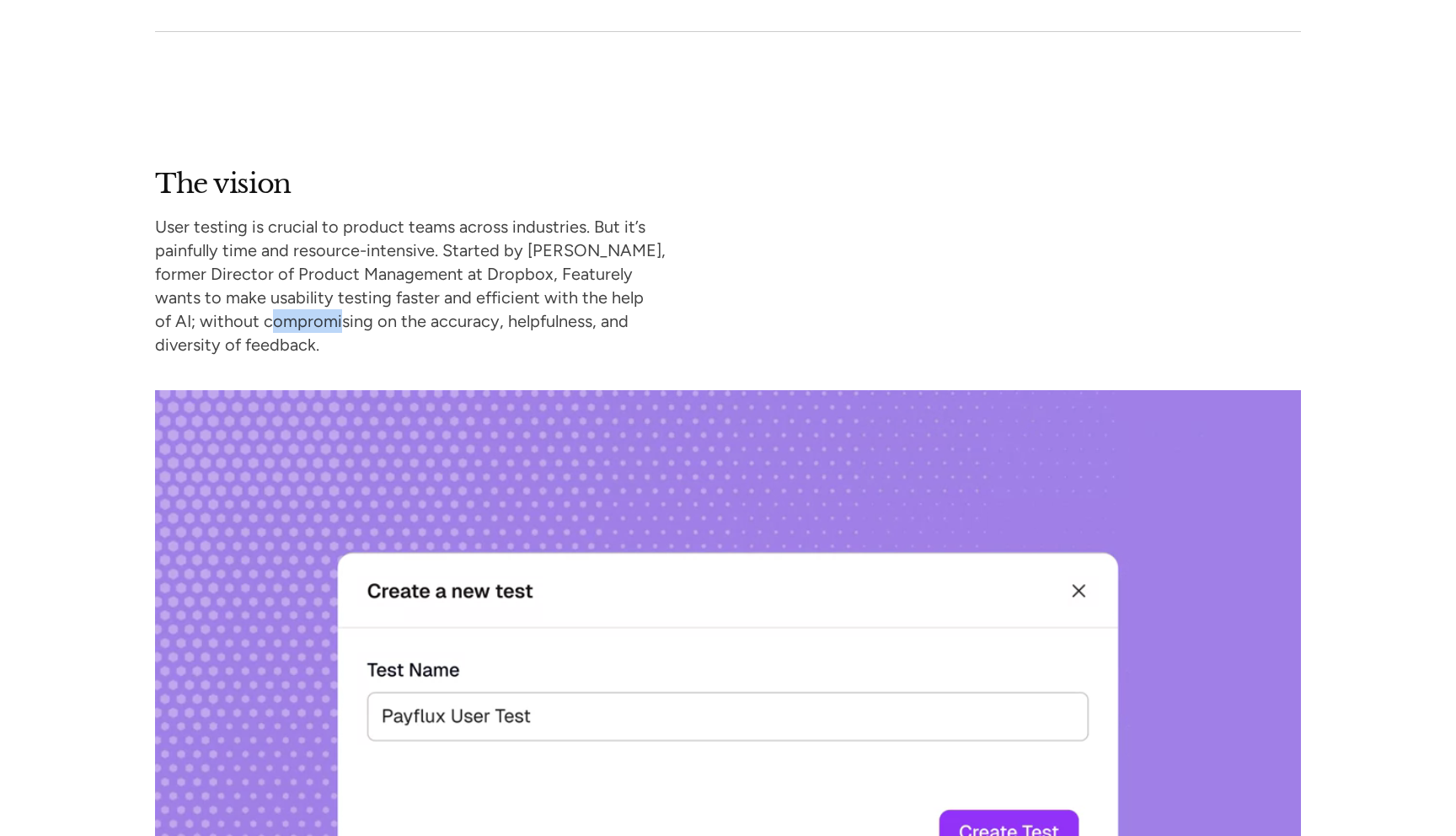
click at [336, 332] on p "User testing is crucial to product teams across industries. But it’s painfully …" at bounding box center [410, 285] width 510 height 142
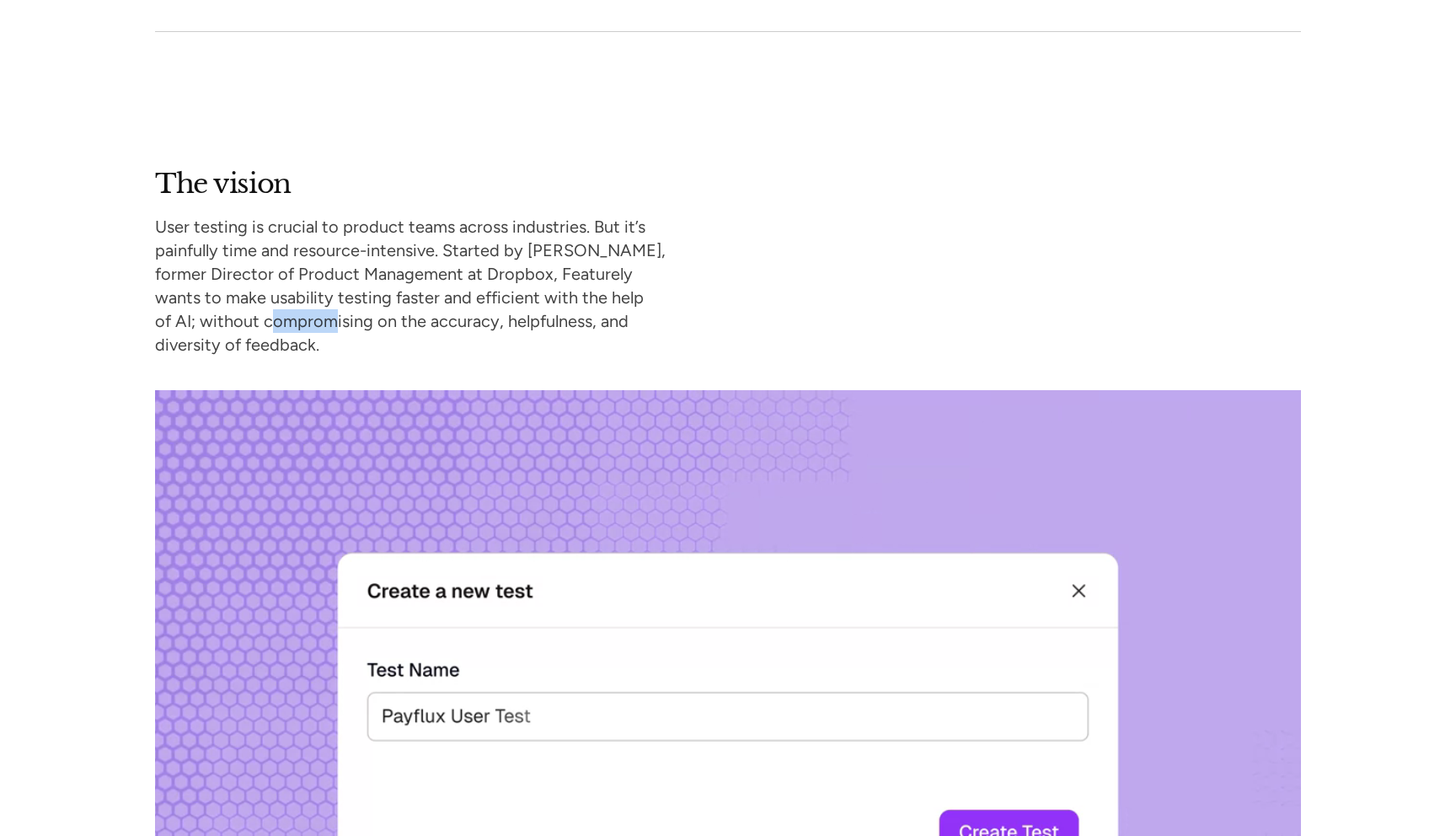
click at [336, 332] on p "User testing is crucial to product teams across industries. But it’s painfully …" at bounding box center [410, 285] width 510 height 142
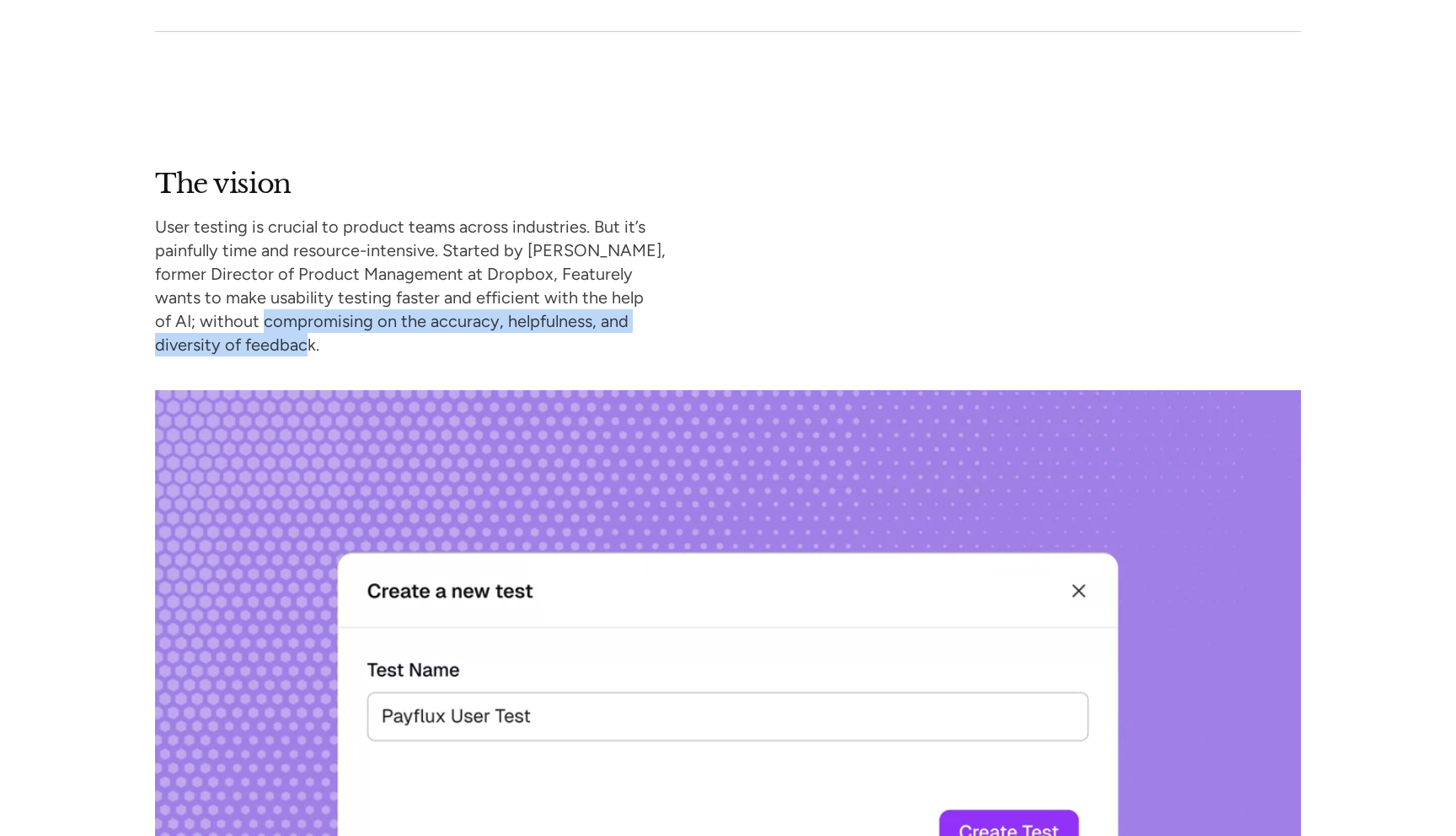
drag, startPoint x: 263, startPoint y: 331, endPoint x: 298, endPoint y: 347, distance: 38.5
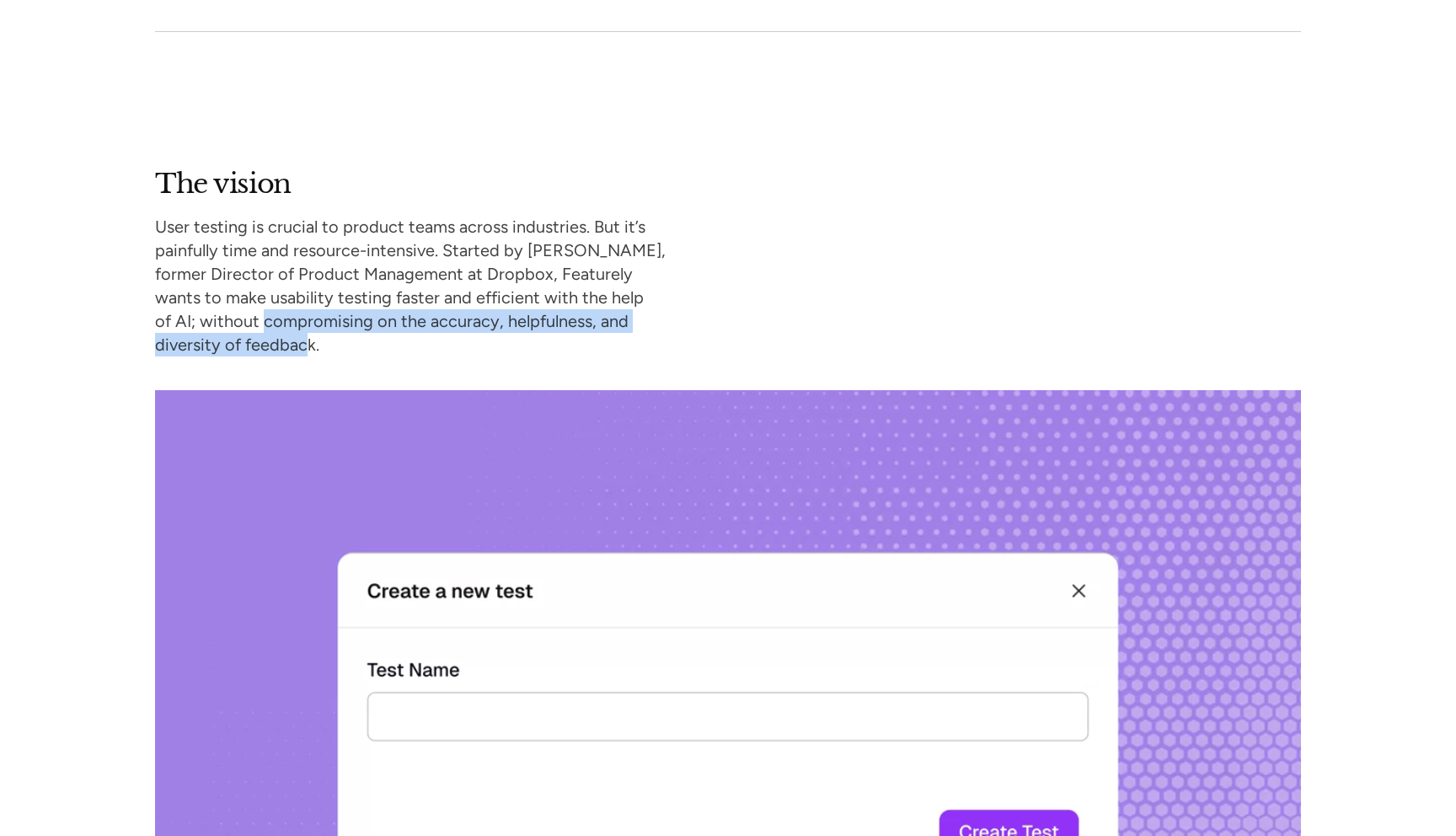
click at [303, 348] on p "User testing is crucial to product teams across industries. But it’s painfully …" at bounding box center [410, 285] width 510 height 142
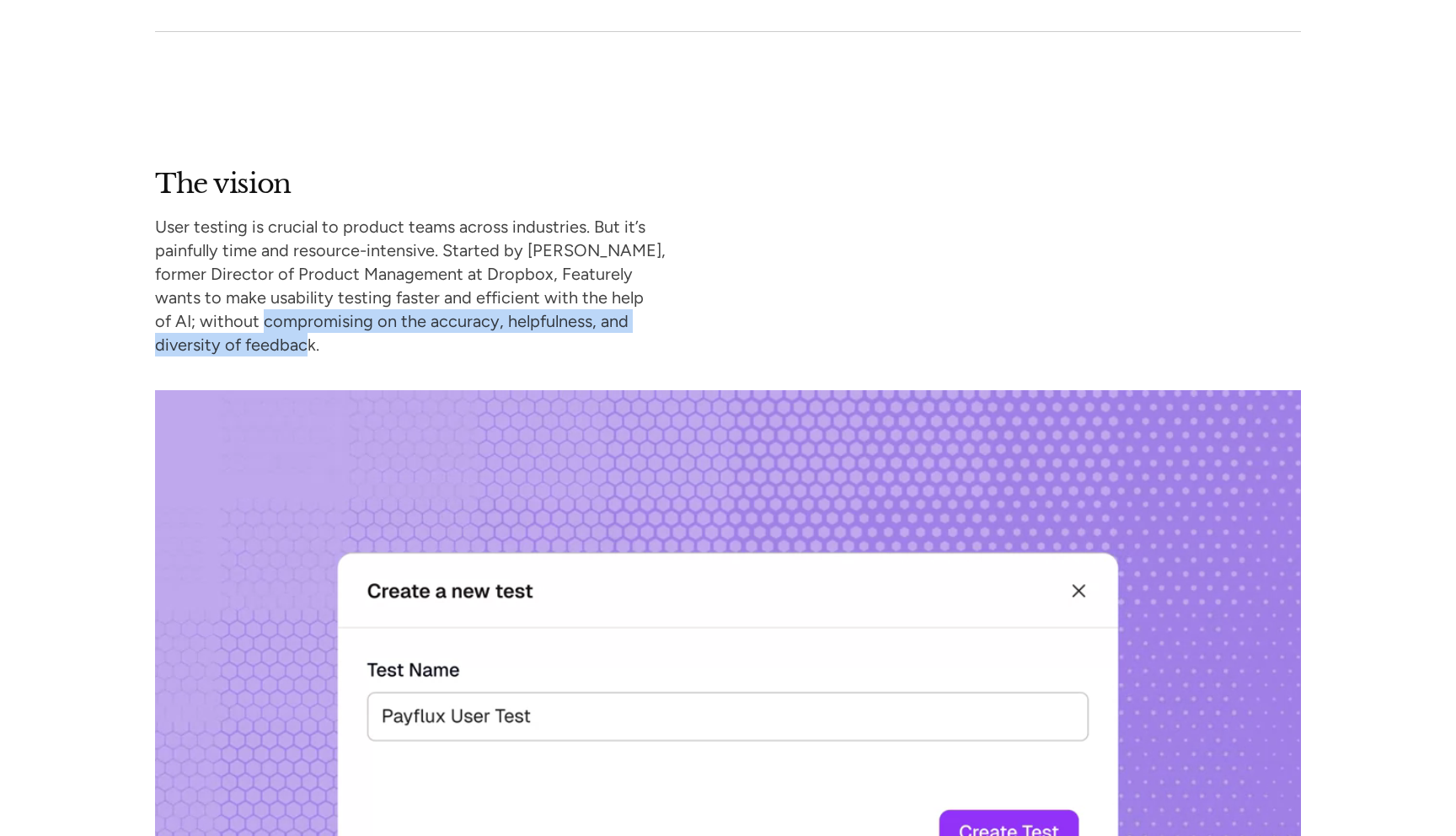
click at [298, 347] on p "User testing is crucial to product teams across industries. But it’s painfully …" at bounding box center [410, 285] width 510 height 142
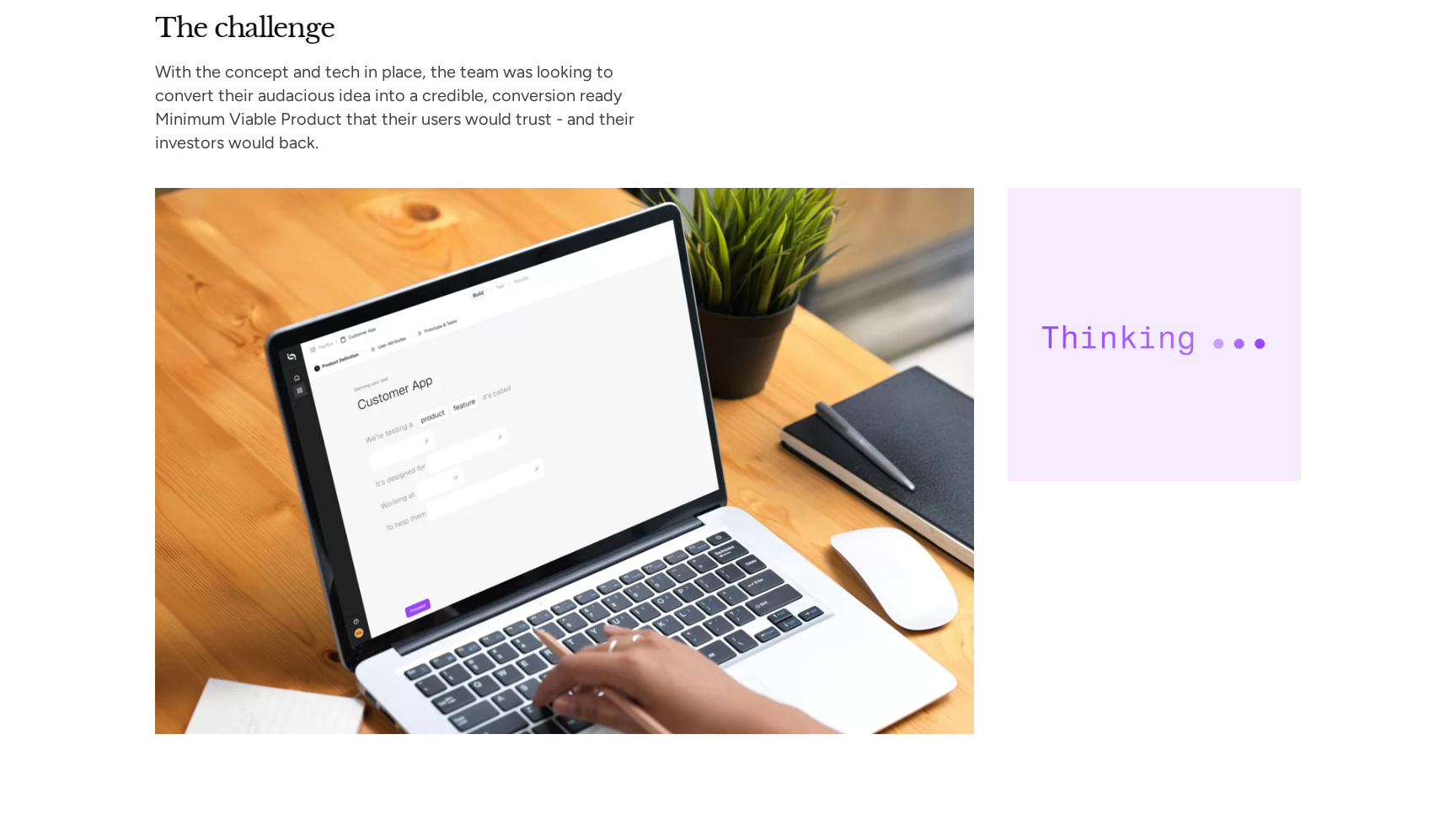
scroll to position [2563, 0]
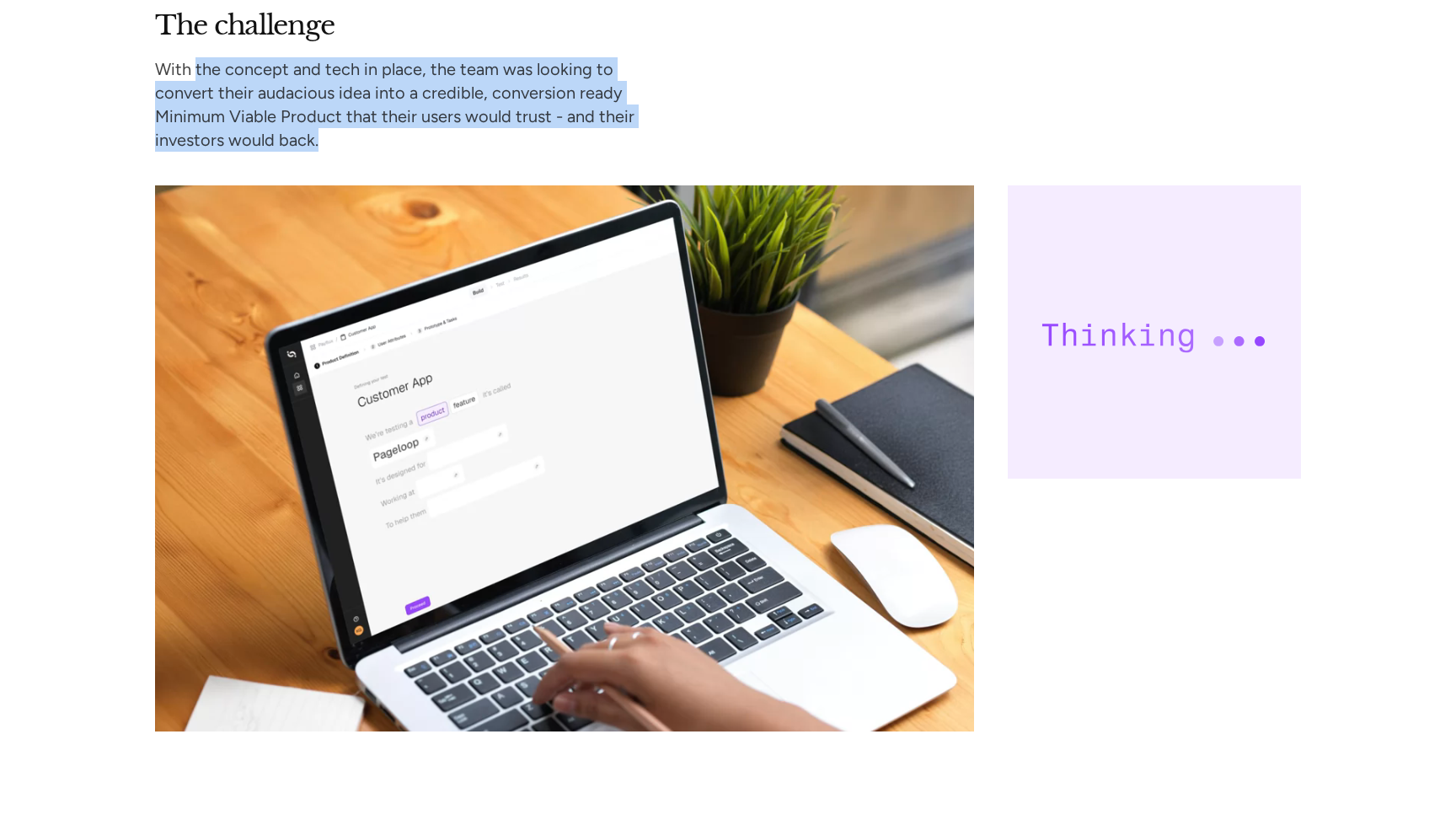
drag, startPoint x: 195, startPoint y: 71, endPoint x: 234, endPoint y: 155, distance: 92.6
click at [234, 155] on div "The challenge With the concept and tech in place, the team was looking to conve…" at bounding box center [728, 368] width 1145 height 722
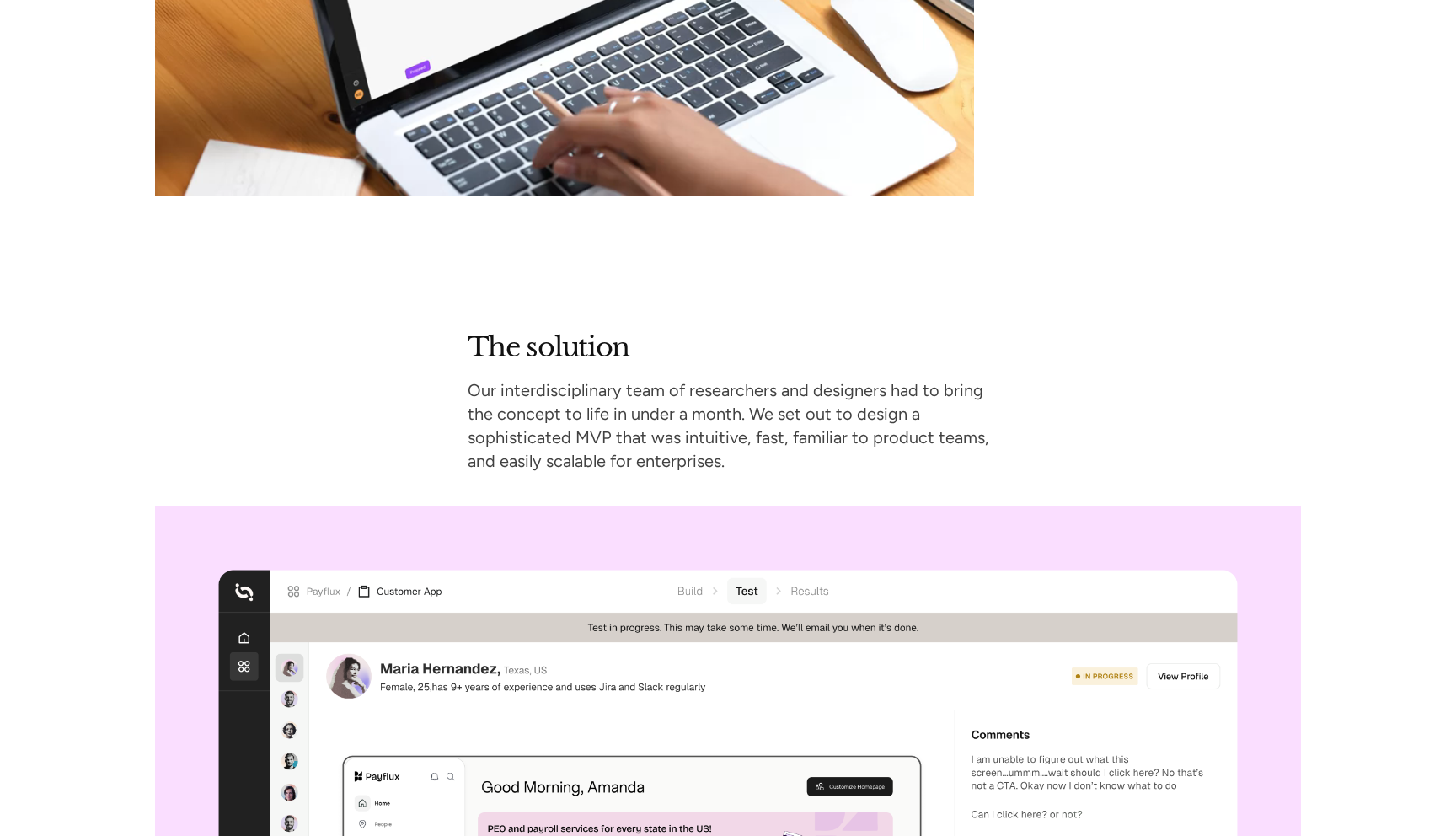
scroll to position [3121, 0]
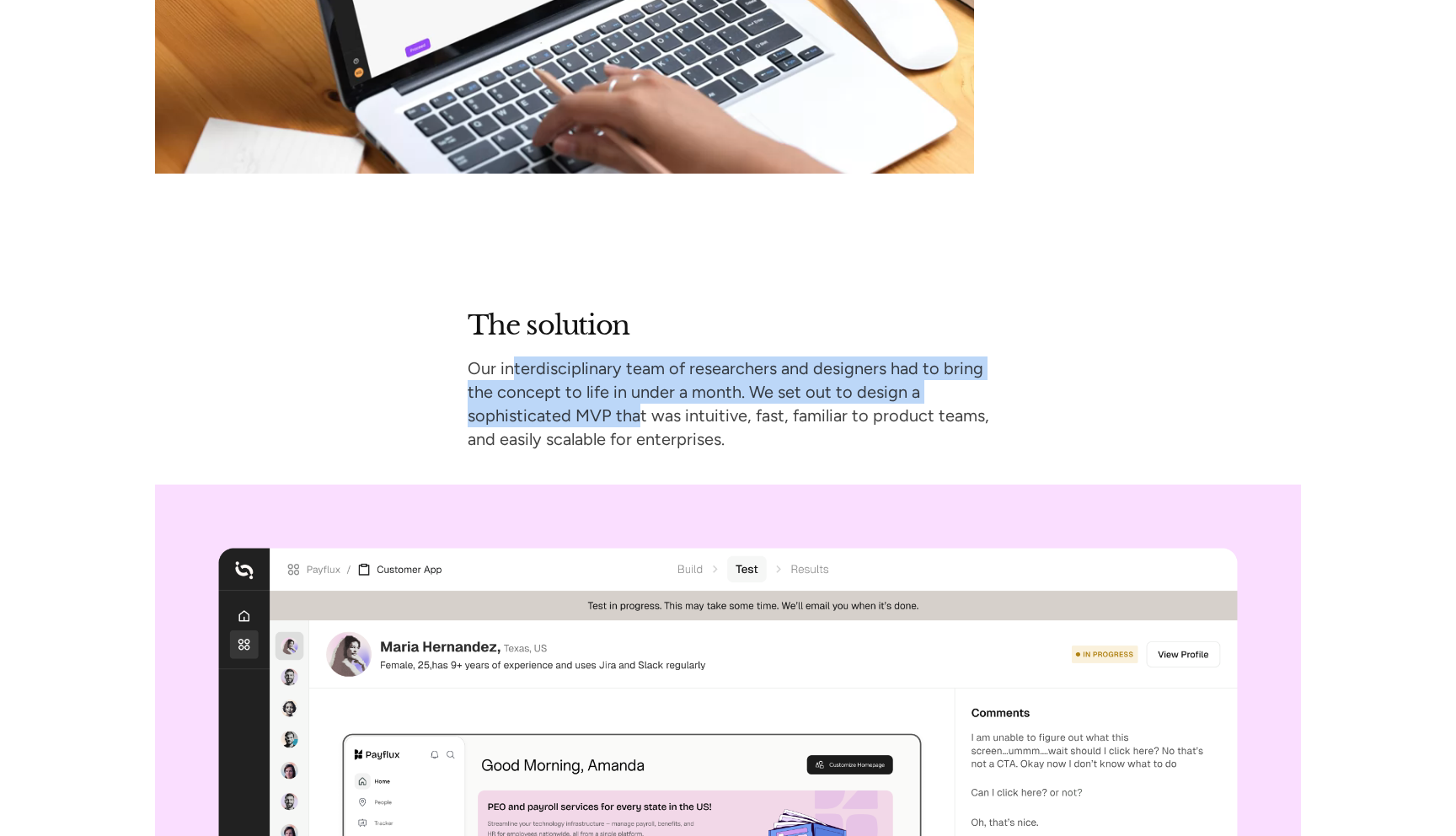
drag, startPoint x: 518, startPoint y: 373, endPoint x: 642, endPoint y: 410, distance: 129.4
click at [642, 410] on p "Our interdisciplinary team of researchers and designers had to bring the concep…" at bounding box center [728, 403] width 521 height 94
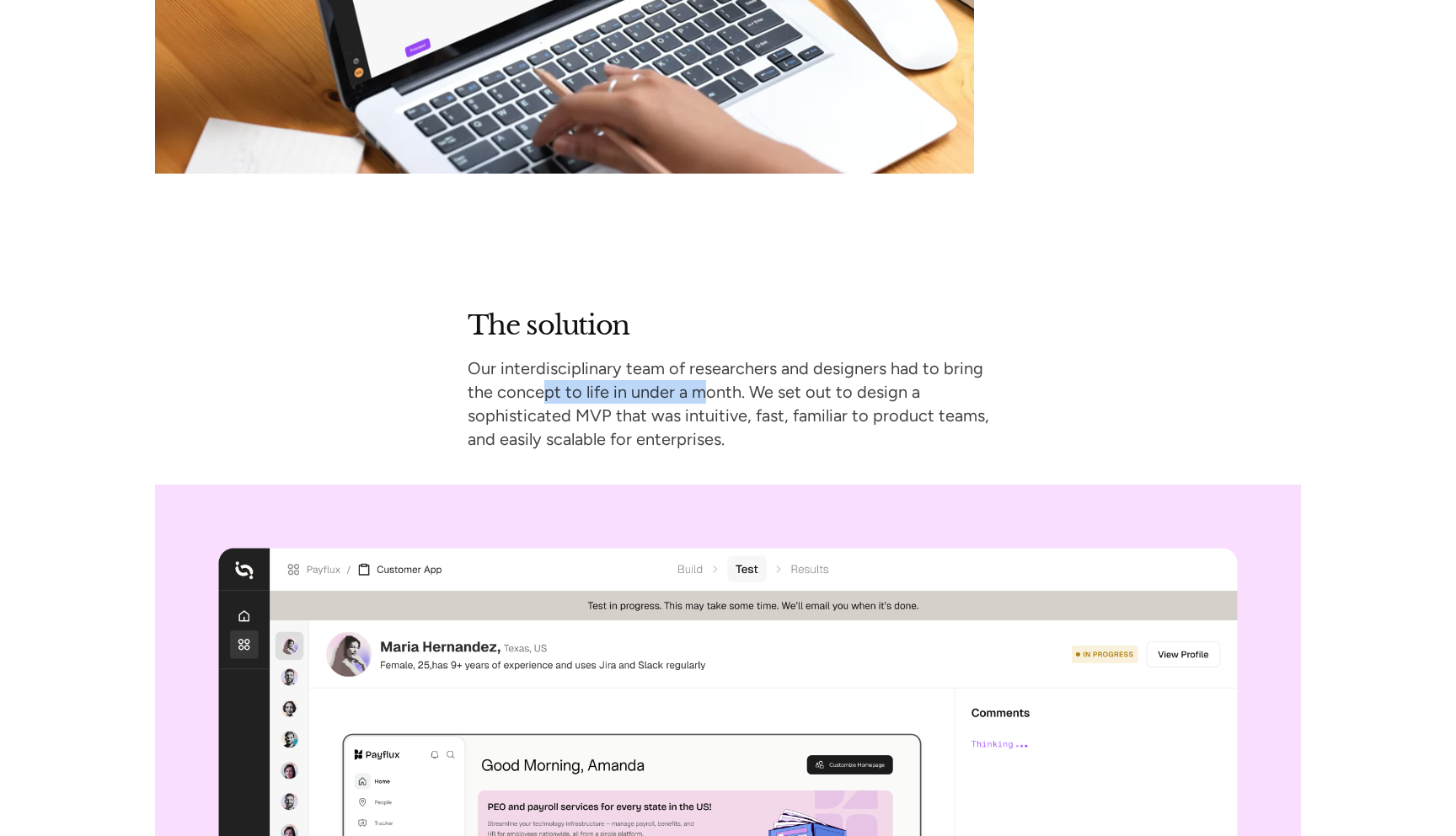
drag, startPoint x: 546, startPoint y: 394, endPoint x: 705, endPoint y: 394, distance: 159.0
click at [706, 394] on p "Our interdisciplinary team of researchers and designers had to bring the concep…" at bounding box center [728, 403] width 521 height 94
click at [705, 394] on p "Our interdisciplinary team of researchers and designers had to bring the concep…" at bounding box center [728, 403] width 521 height 94
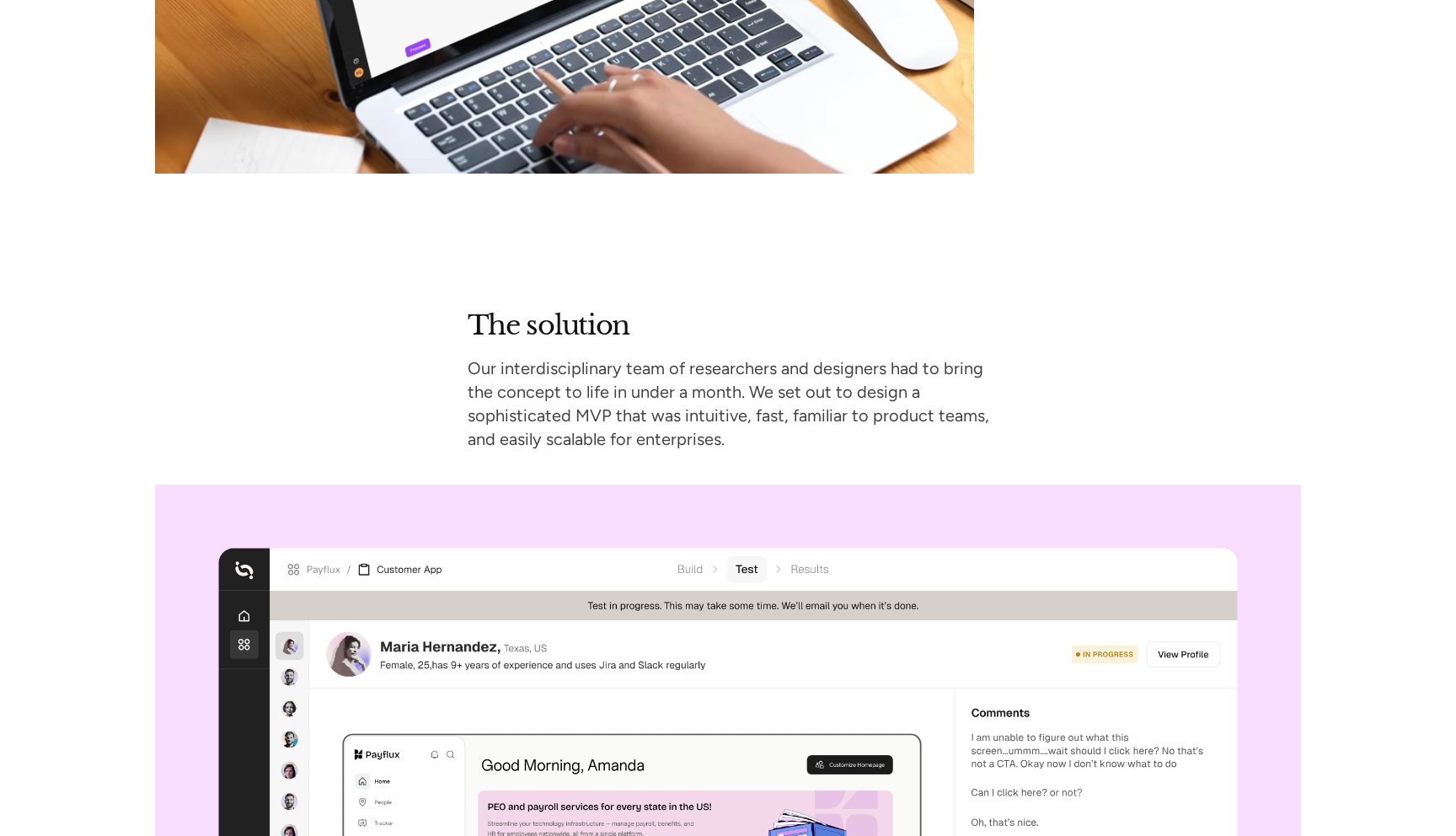
click at [754, 432] on p "Our interdisciplinary team of researchers and designers had to bring the concep…" at bounding box center [728, 403] width 521 height 94
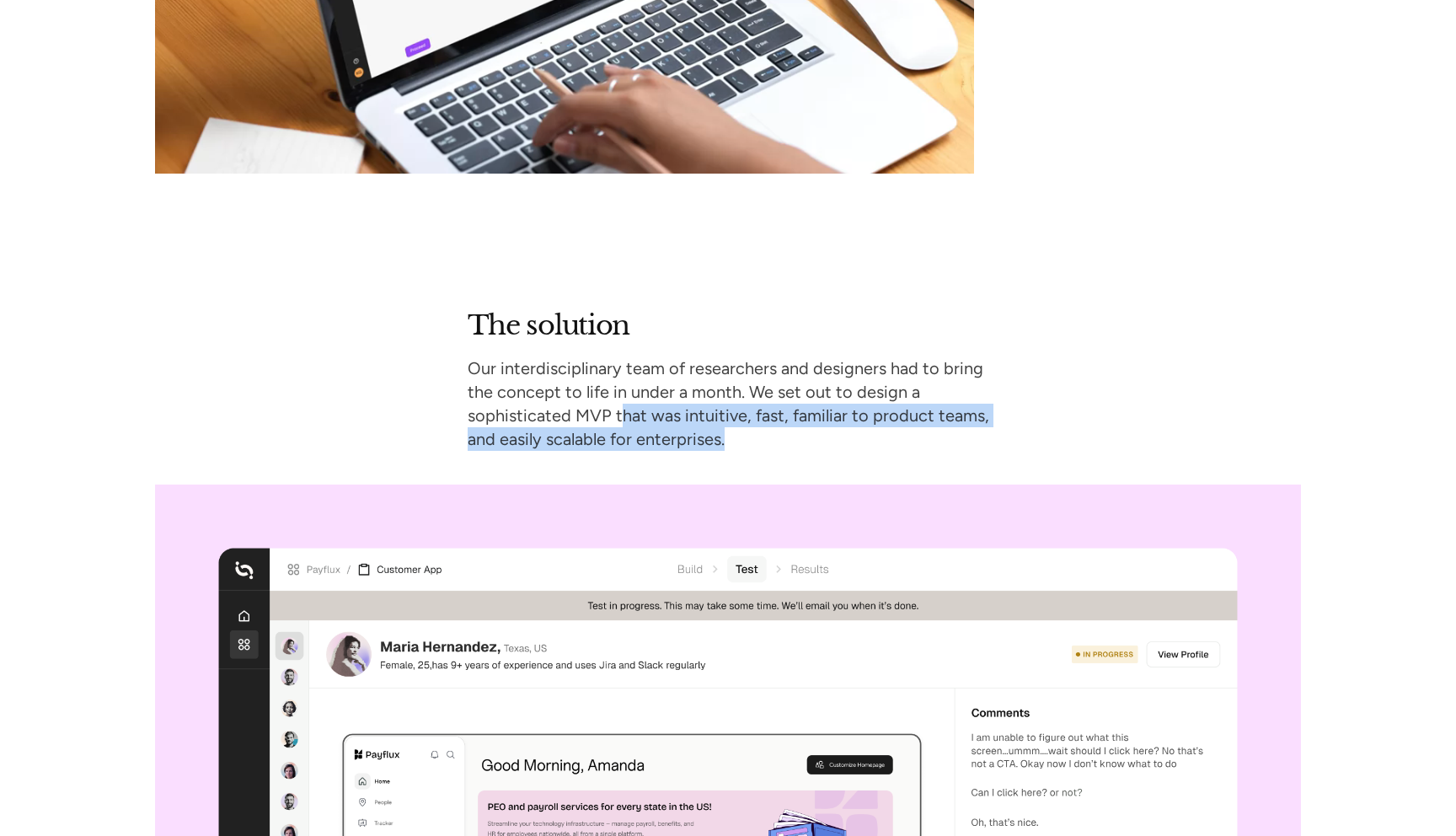
drag, startPoint x: 743, startPoint y: 432, endPoint x: 621, endPoint y: 407, distance: 124.5
click at [621, 407] on p "Our interdisciplinary team of researchers and designers had to bring the concep…" at bounding box center [728, 403] width 521 height 94
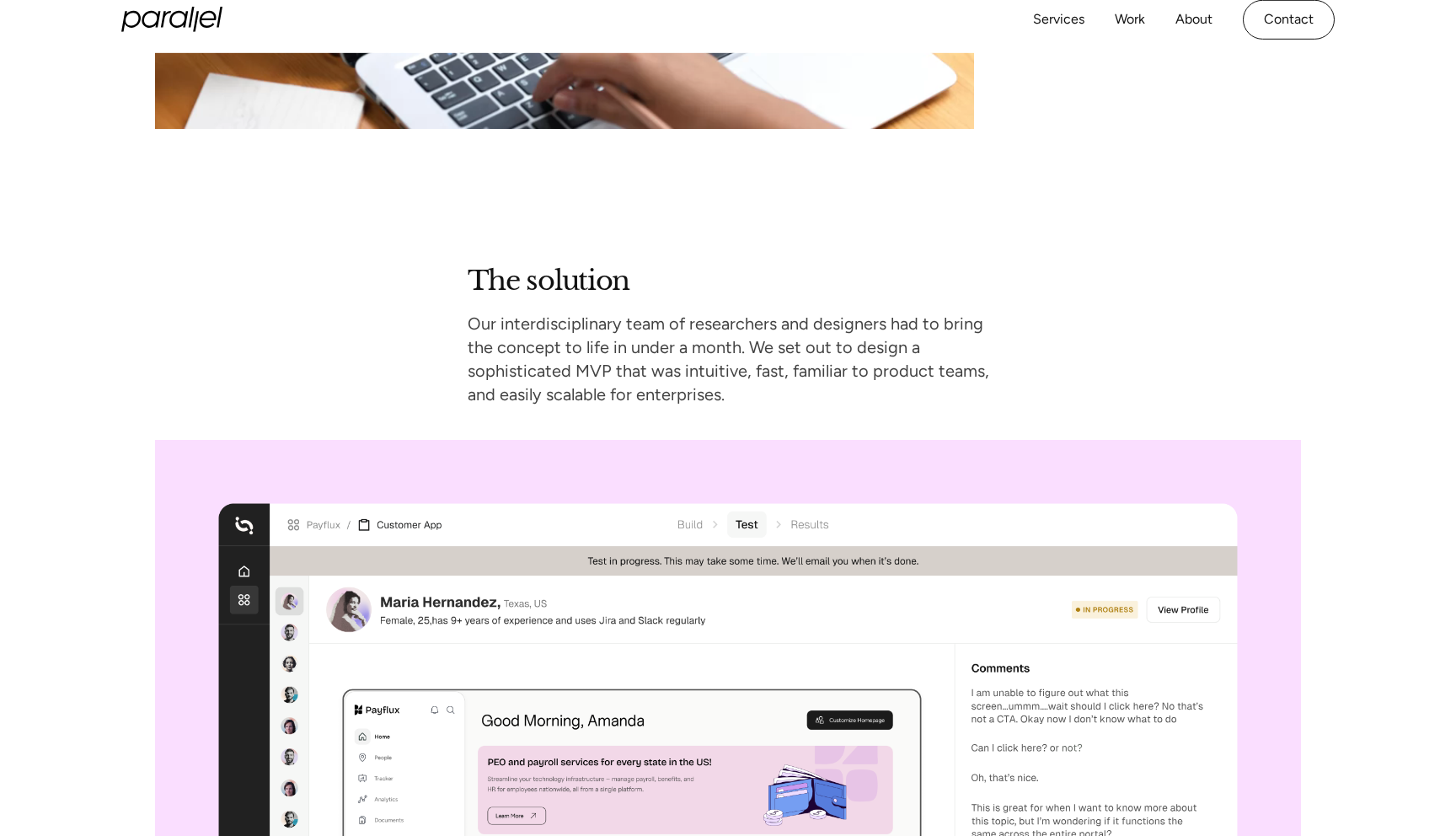
scroll to position [3145, 0]
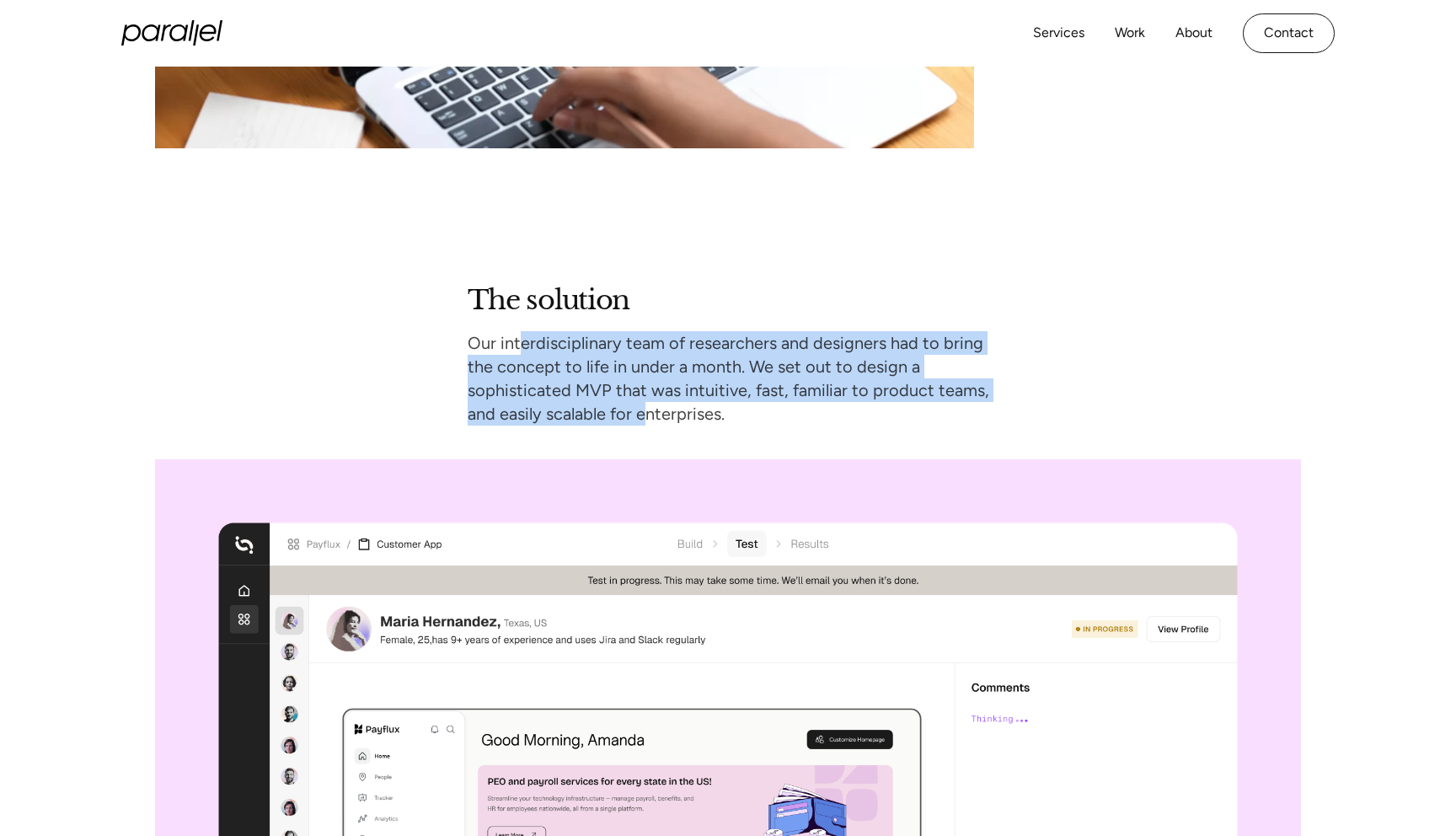
drag, startPoint x: 523, startPoint y: 335, endPoint x: 644, endPoint y: 416, distance: 145.6
click at [646, 416] on p "Our interdisciplinary team of researchers and designers had to bring the concep…" at bounding box center [728, 378] width 521 height 94
click at [644, 416] on p "Our interdisciplinary team of researchers and designers had to bring the concep…" at bounding box center [728, 378] width 521 height 94
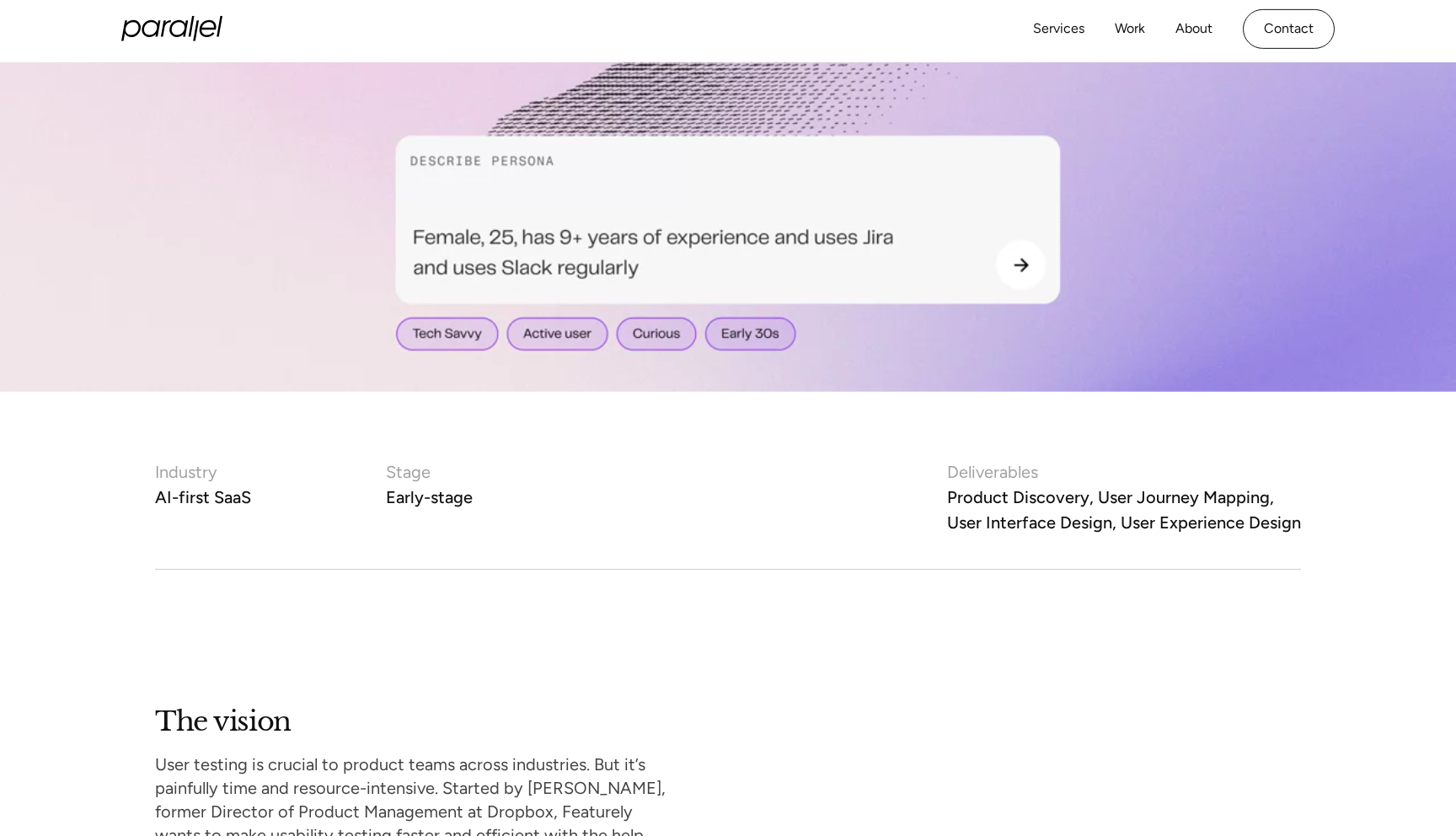
scroll to position [0, 0]
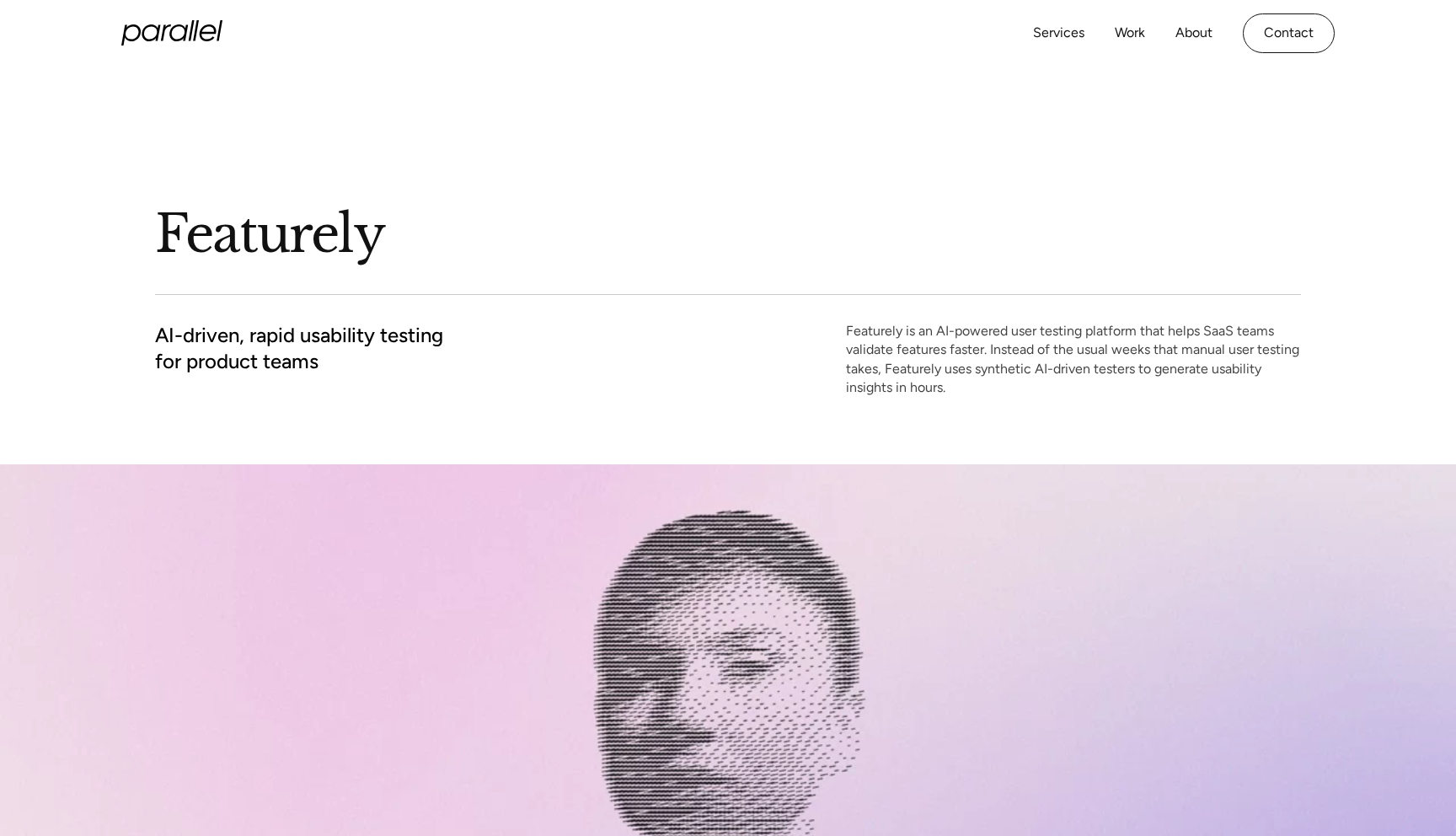
click at [182, 20] on icon "home" at bounding box center [172, 32] width 101 height 25
